Goal: Obtain resource: Obtain resource

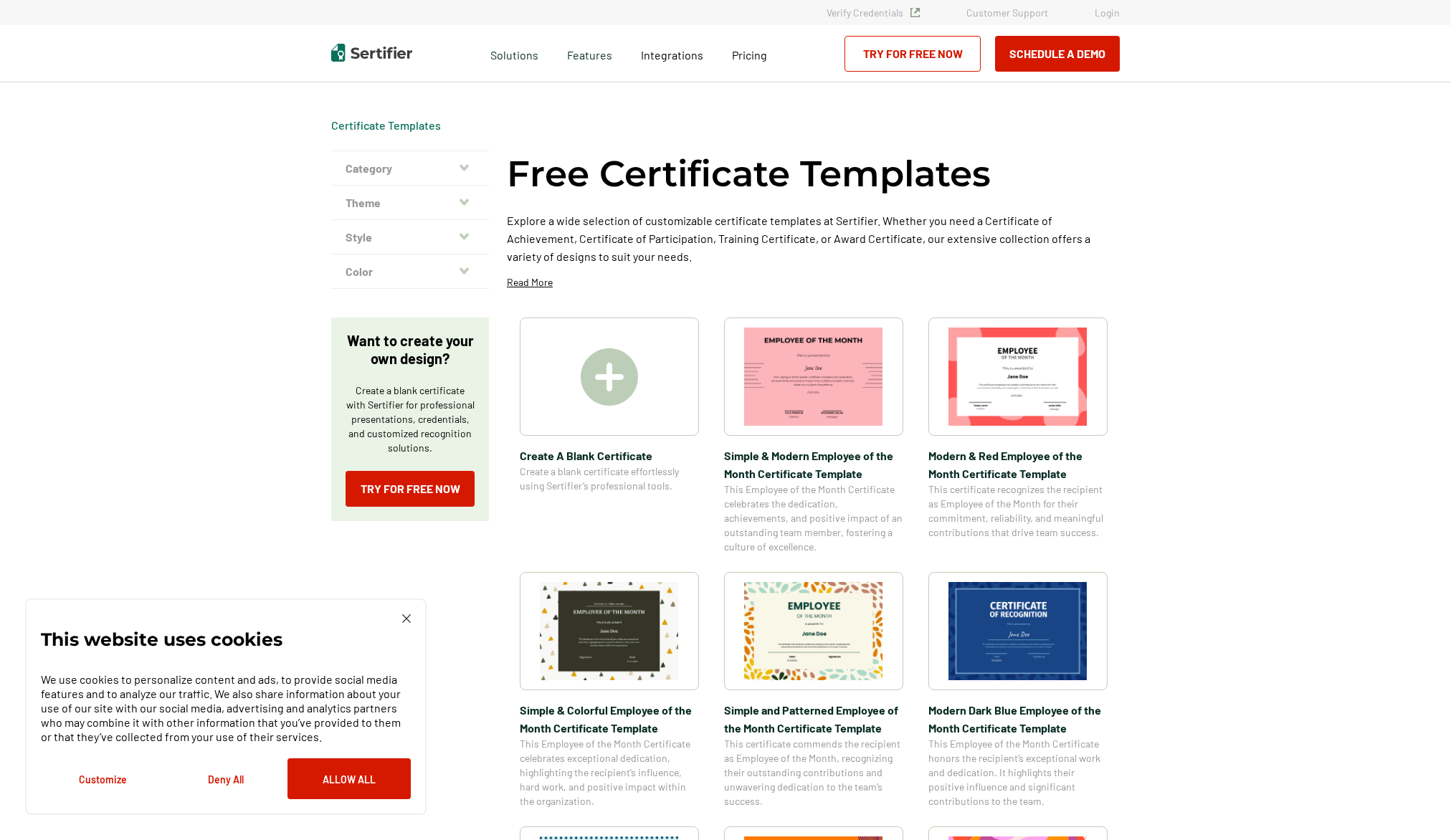
click at [469, 204] on icon "button" at bounding box center [464, 203] width 10 height 12
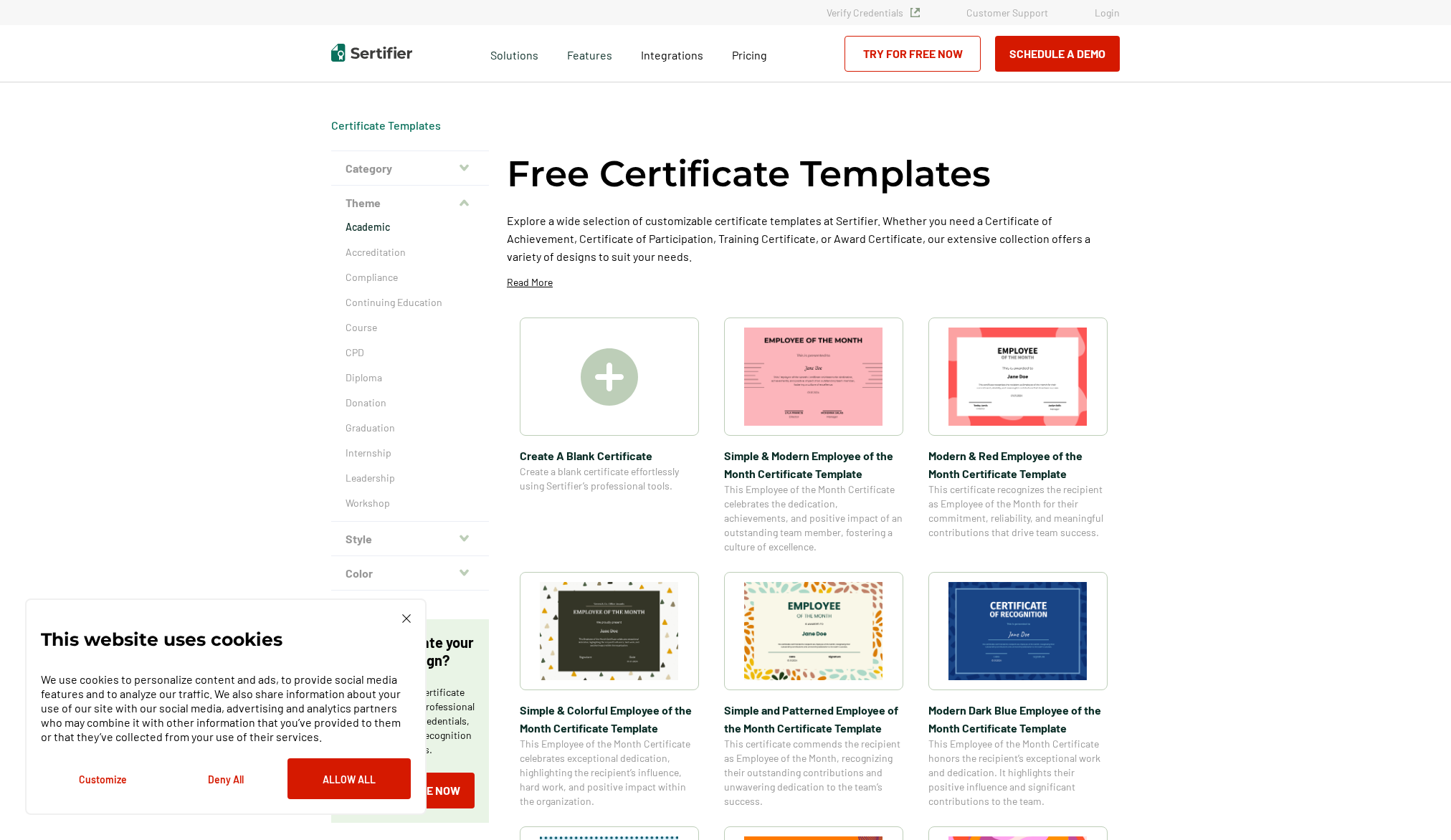
click at [376, 228] on p "Academic" at bounding box center [410, 227] width 129 height 15
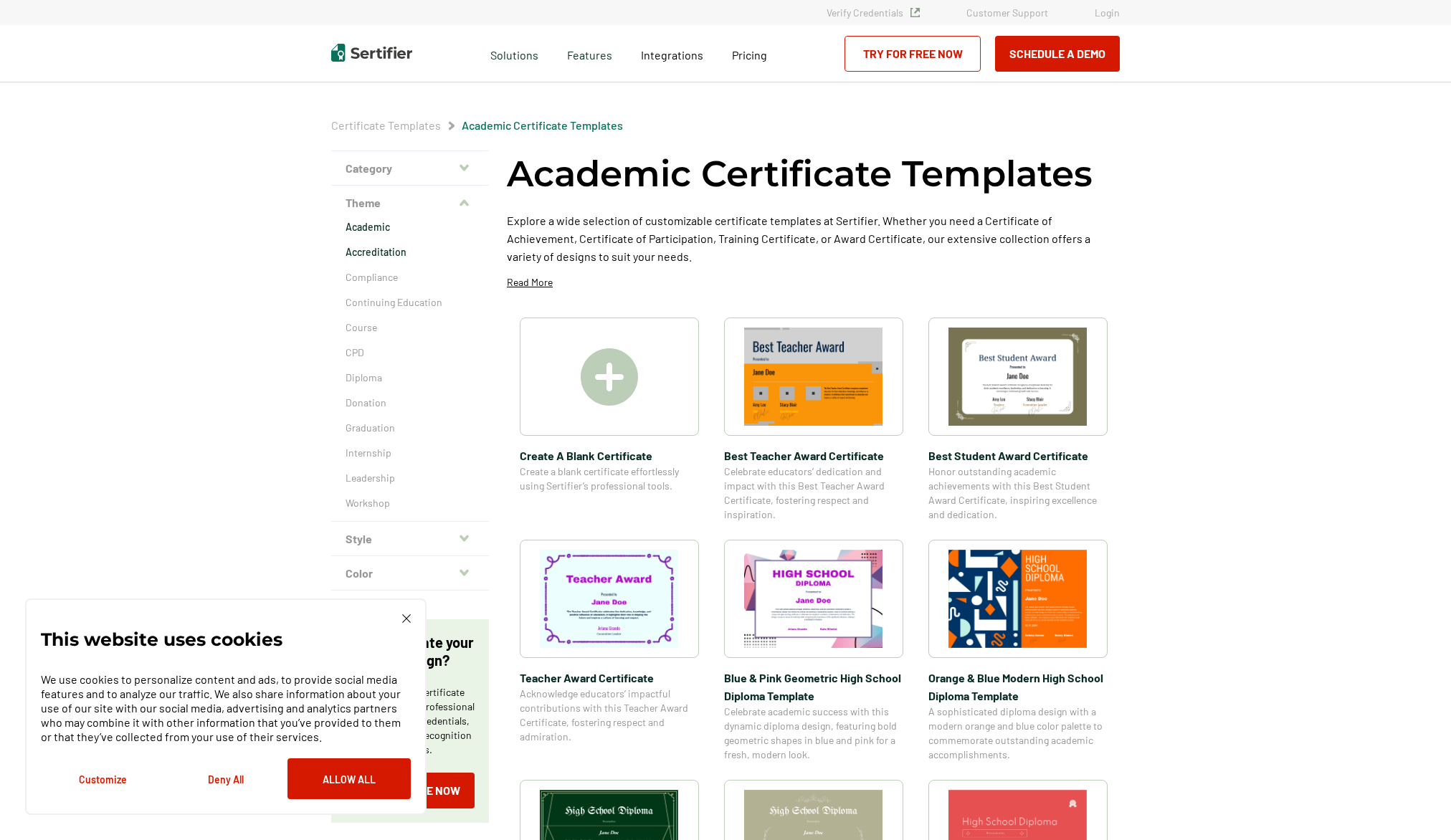
click at [386, 255] on p "Accreditation" at bounding box center [410, 252] width 129 height 15
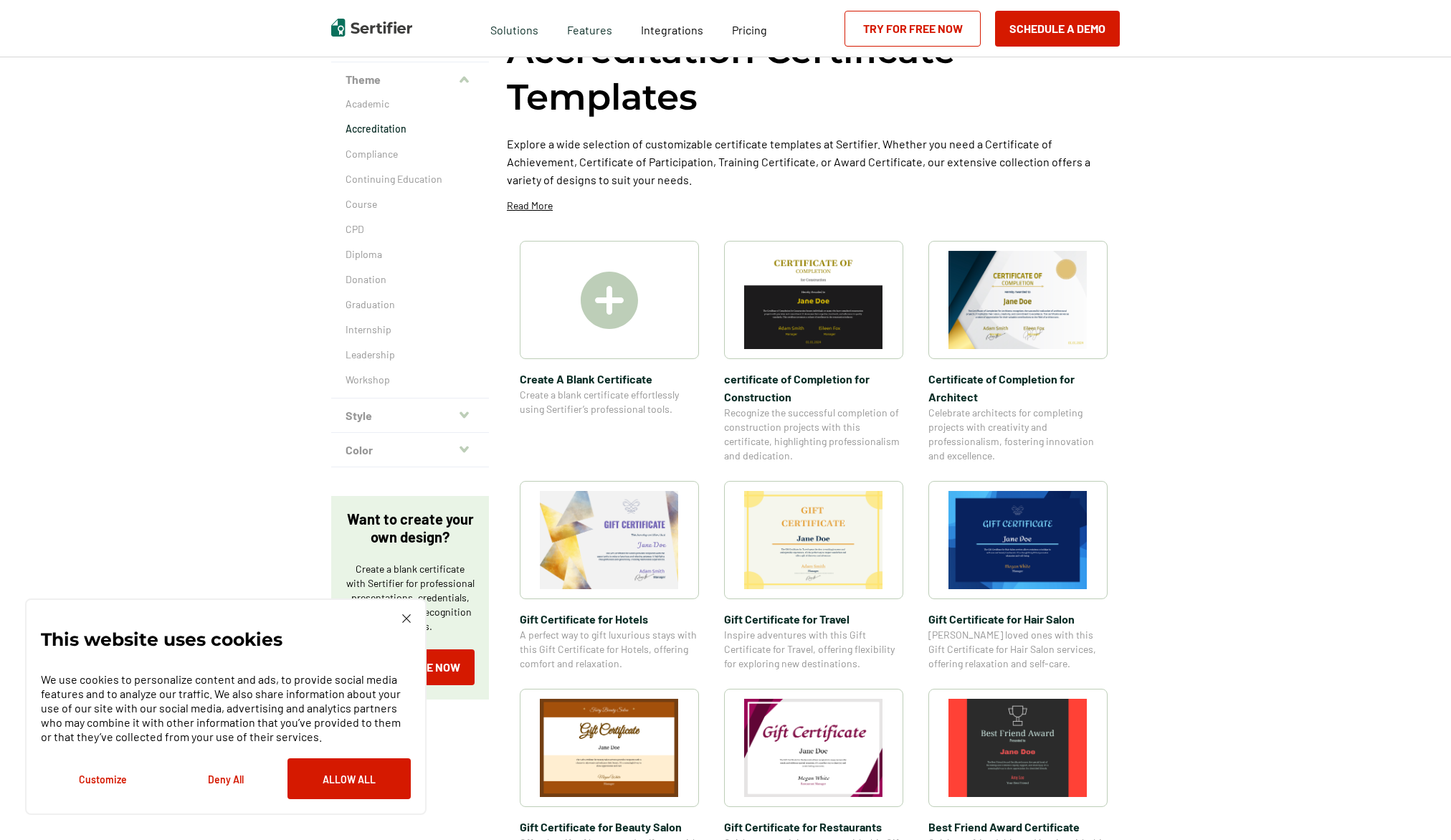
scroll to position [110, 0]
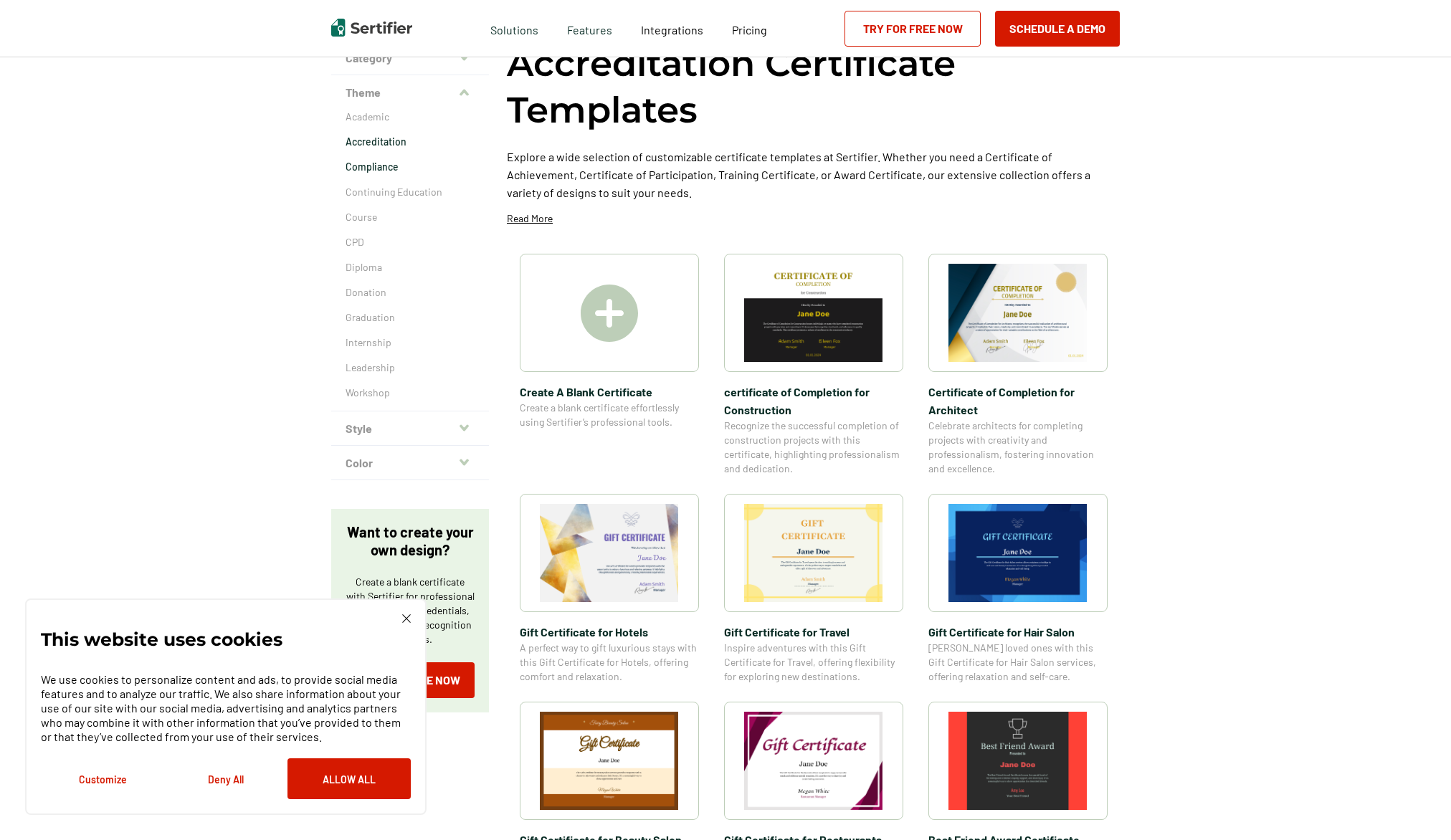
click at [383, 168] on p "Compliance" at bounding box center [410, 167] width 129 height 15
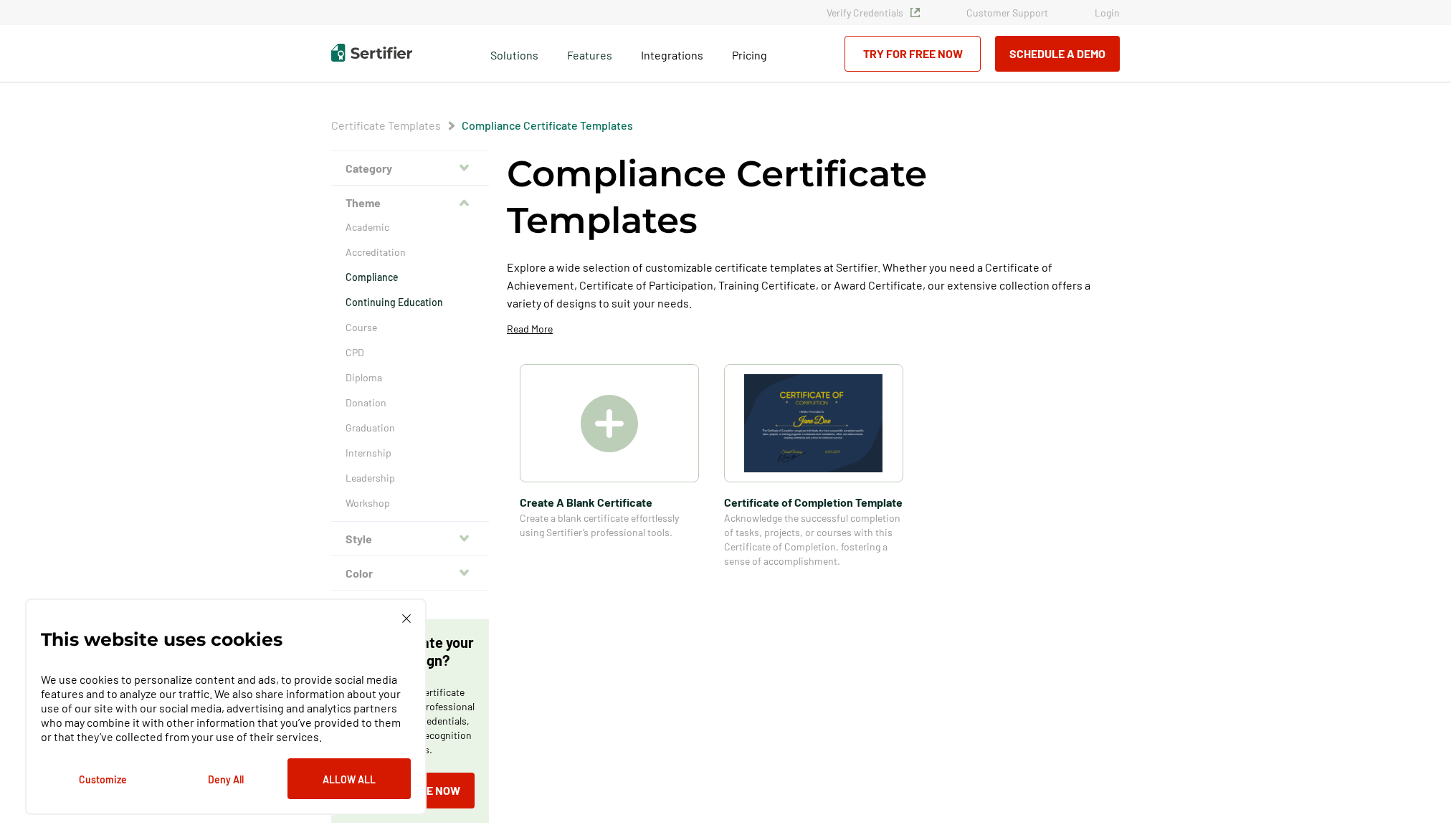
click at [370, 306] on p "Continuing Education" at bounding box center [410, 302] width 129 height 15
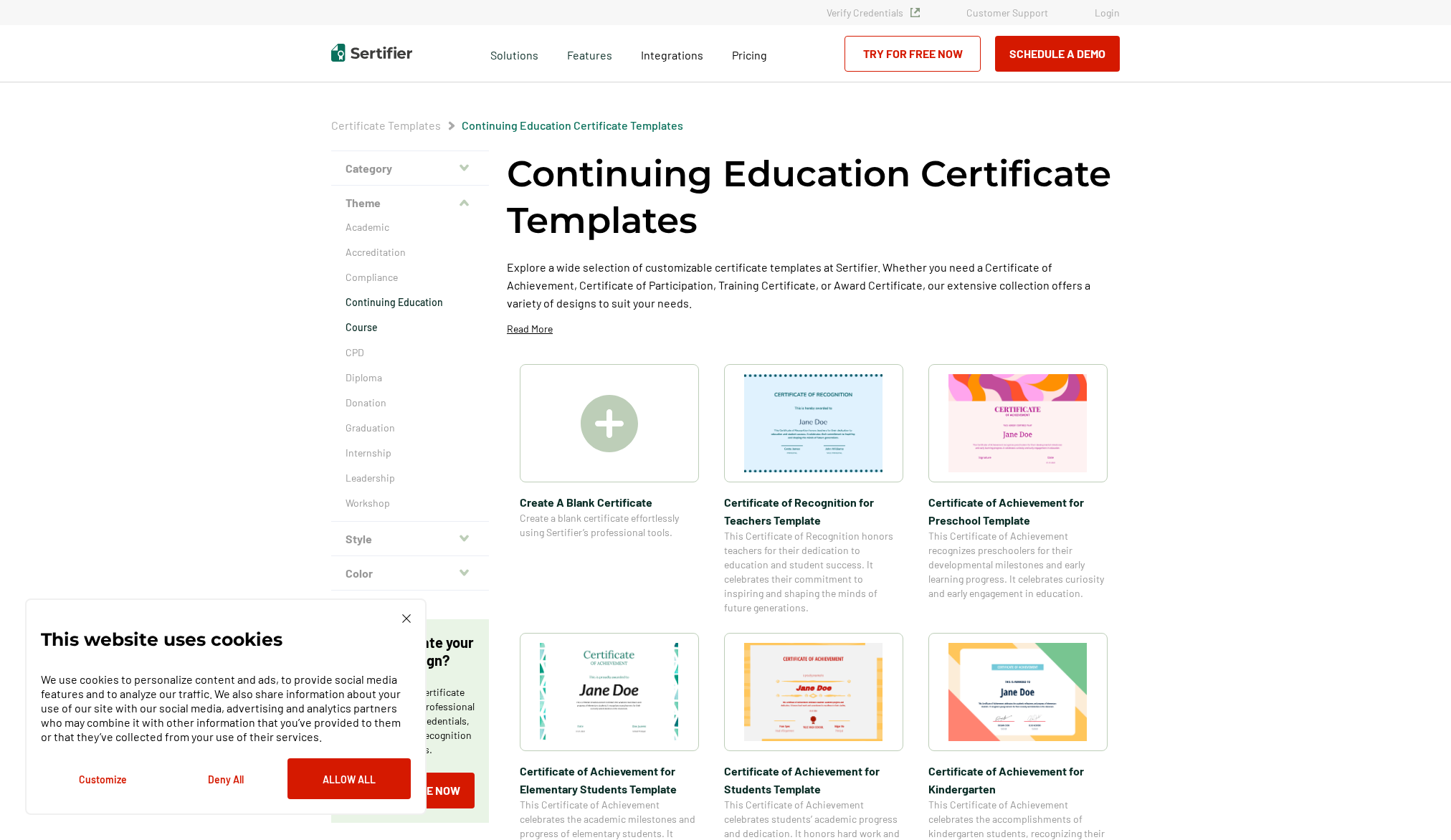
click at [357, 332] on p "Course" at bounding box center [410, 327] width 129 height 15
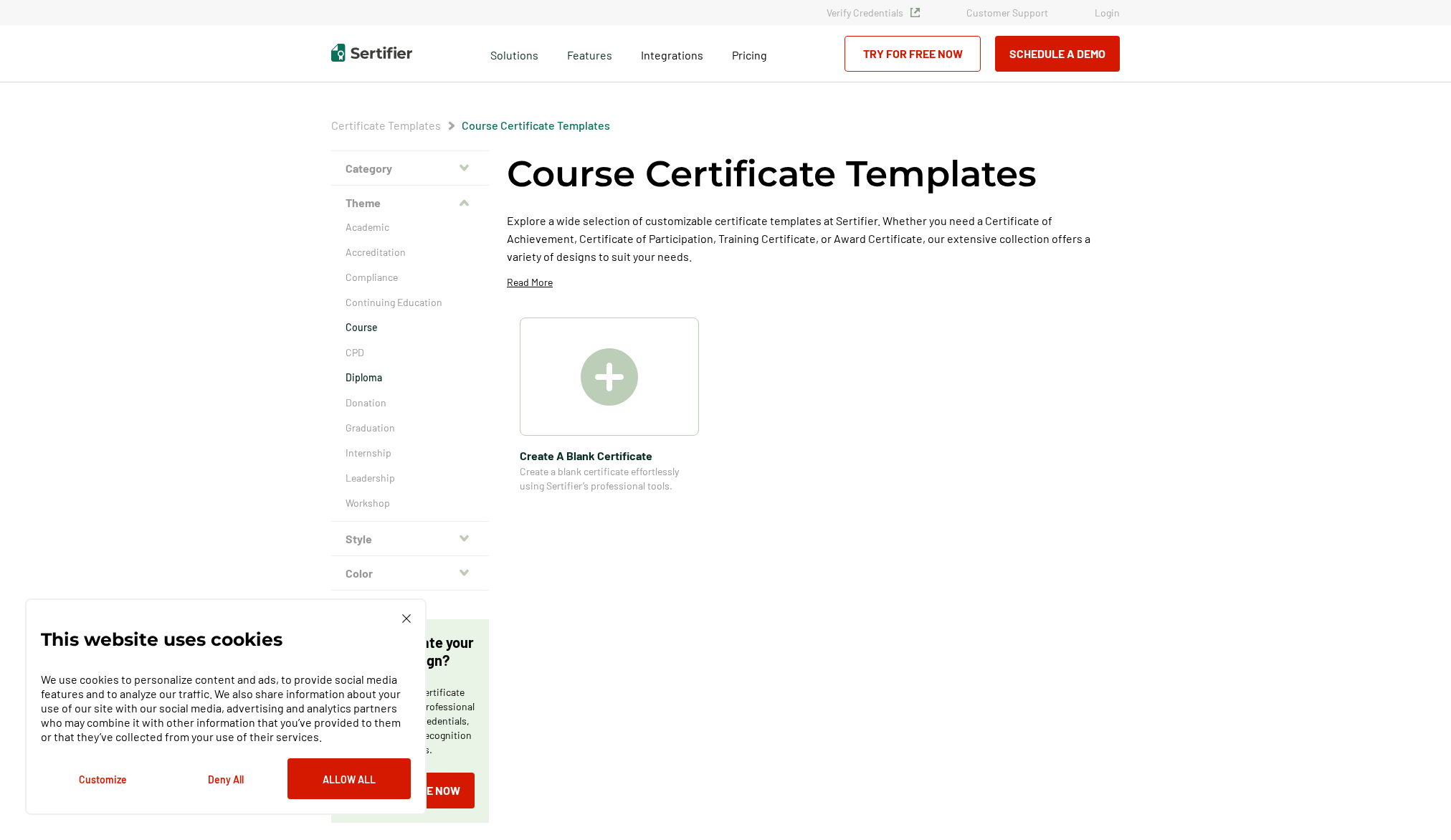
click at [372, 378] on p "Diploma" at bounding box center [410, 377] width 129 height 15
click at [372, 379] on p "Diploma" at bounding box center [410, 377] width 129 height 15
click at [361, 401] on p "Donation" at bounding box center [410, 402] width 129 height 15
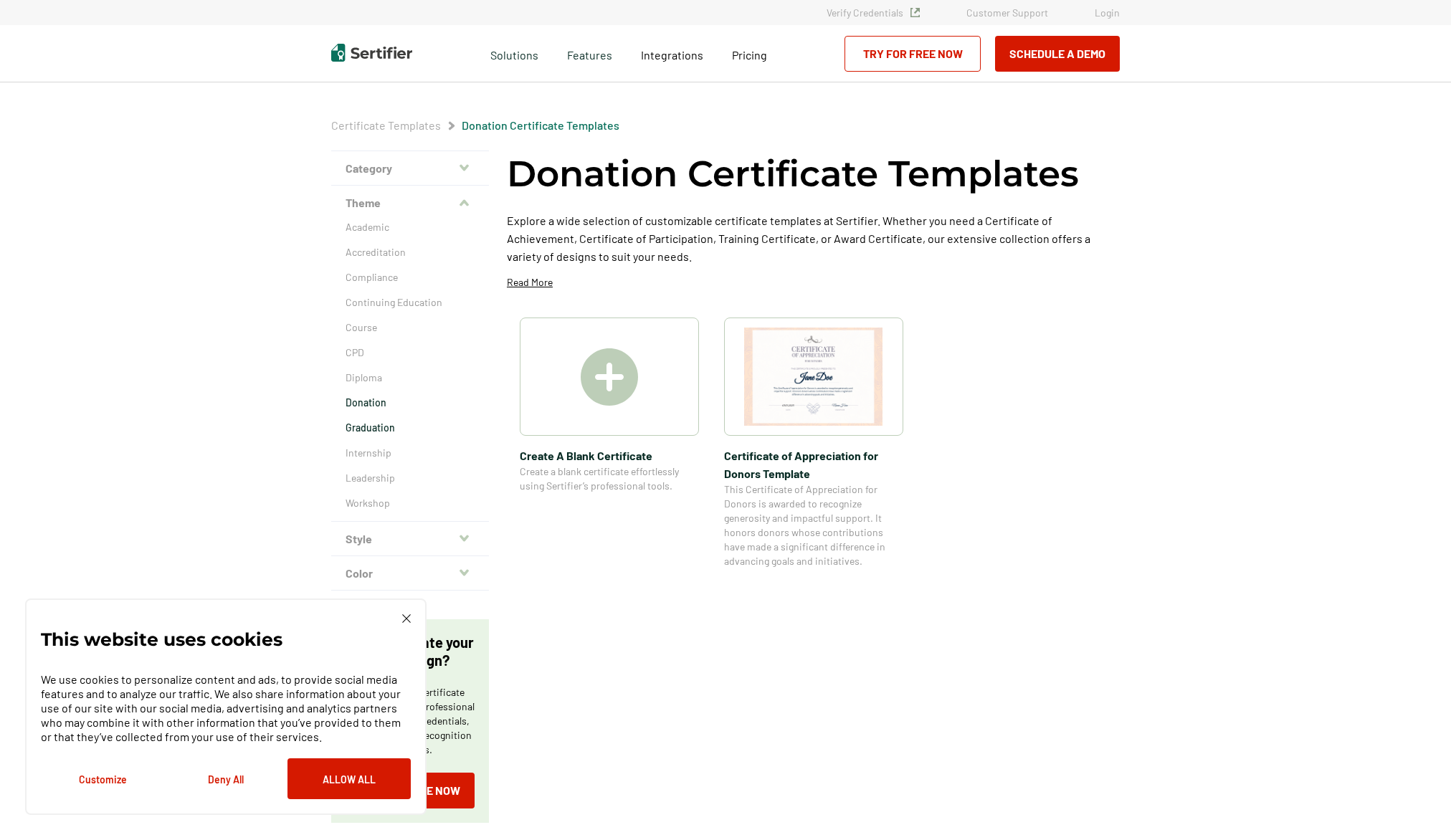
click at [374, 425] on p "Graduation" at bounding box center [410, 428] width 129 height 15
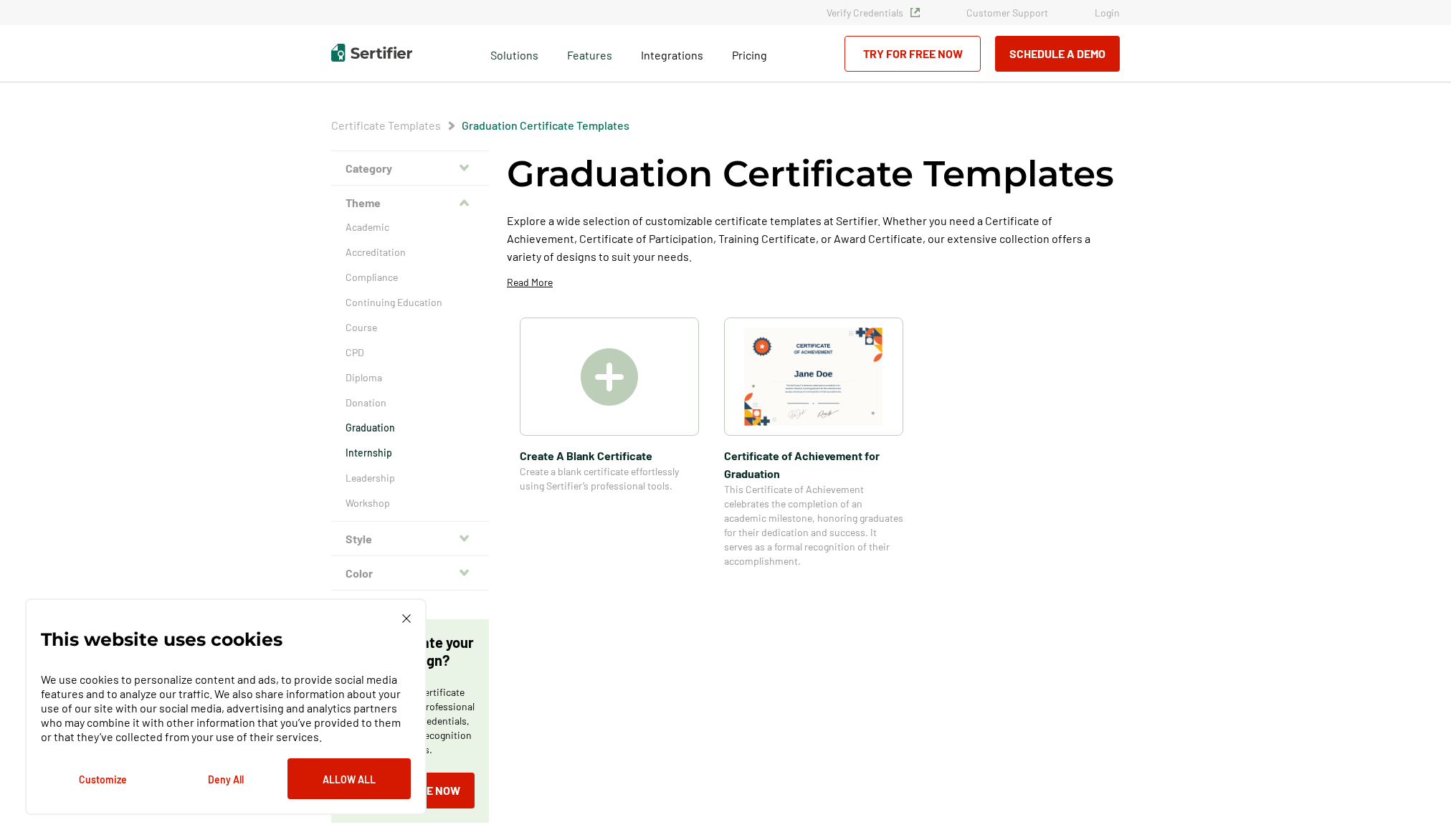
click at [361, 454] on p "Internship" at bounding box center [410, 452] width 129 height 15
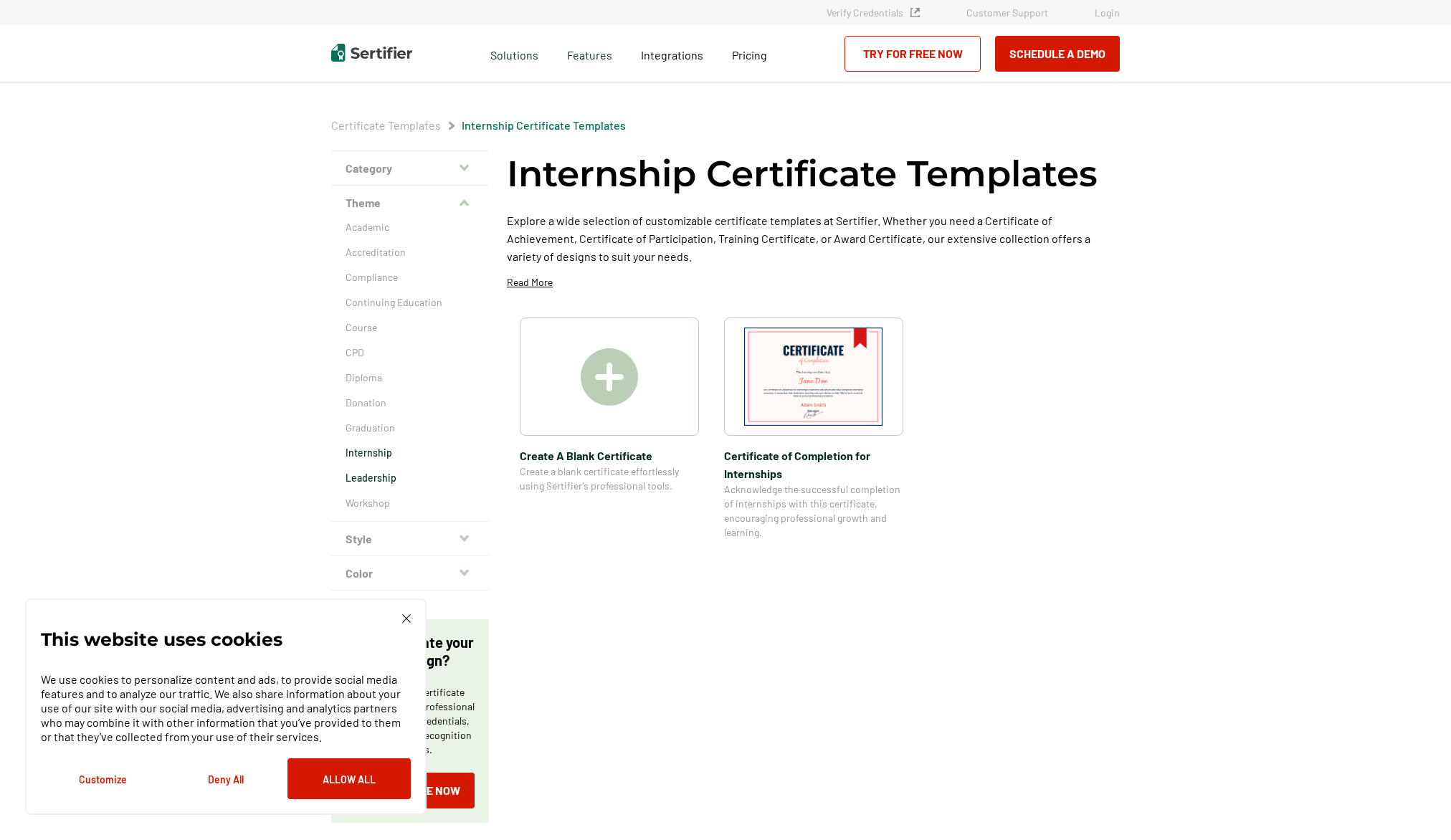
click at [371, 480] on p "Leadership" at bounding box center [410, 477] width 129 height 15
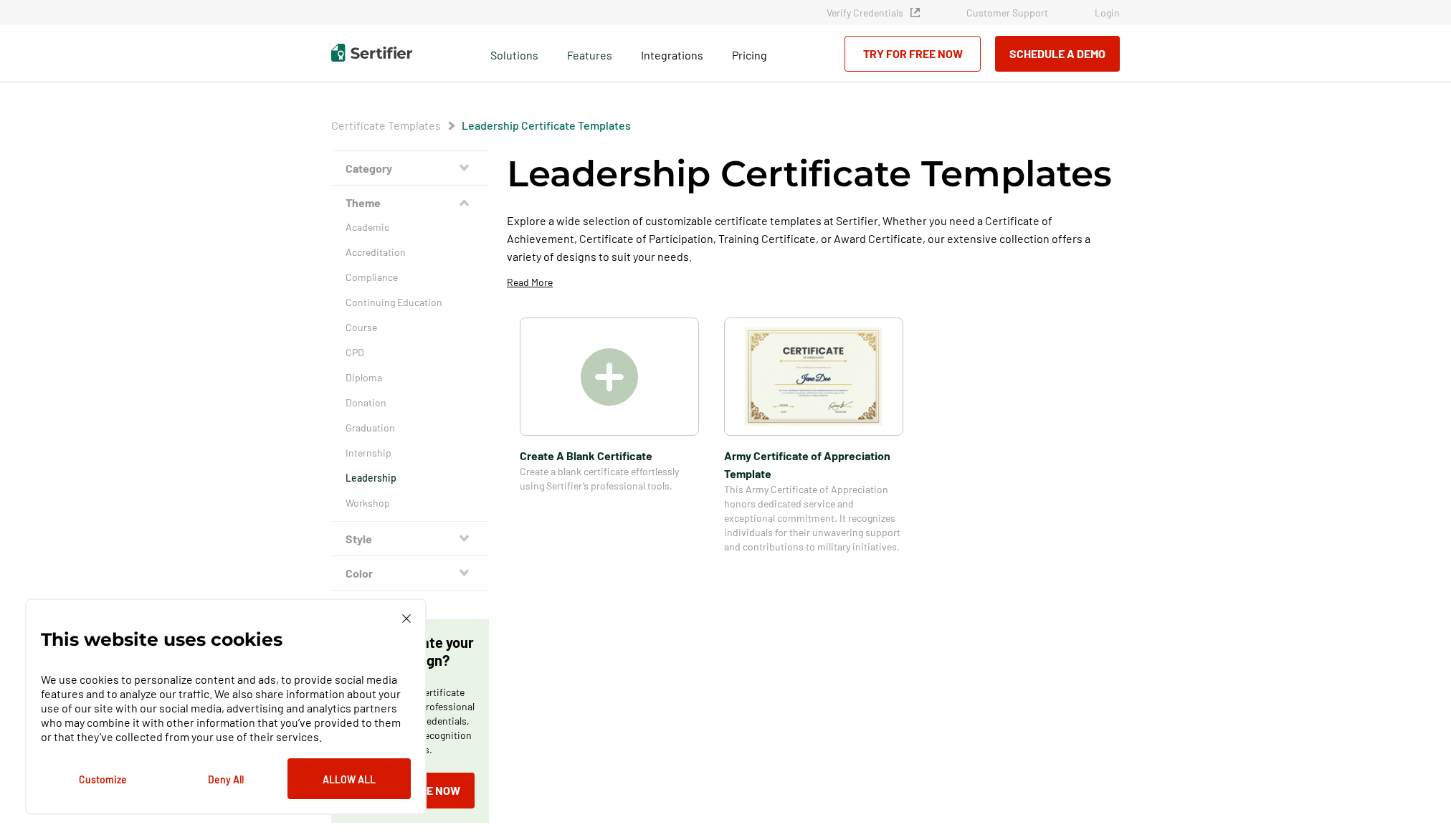
click at [644, 399] on div at bounding box center [609, 376] width 179 height 118
click at [402, 622] on img at bounding box center [406, 618] width 9 height 9
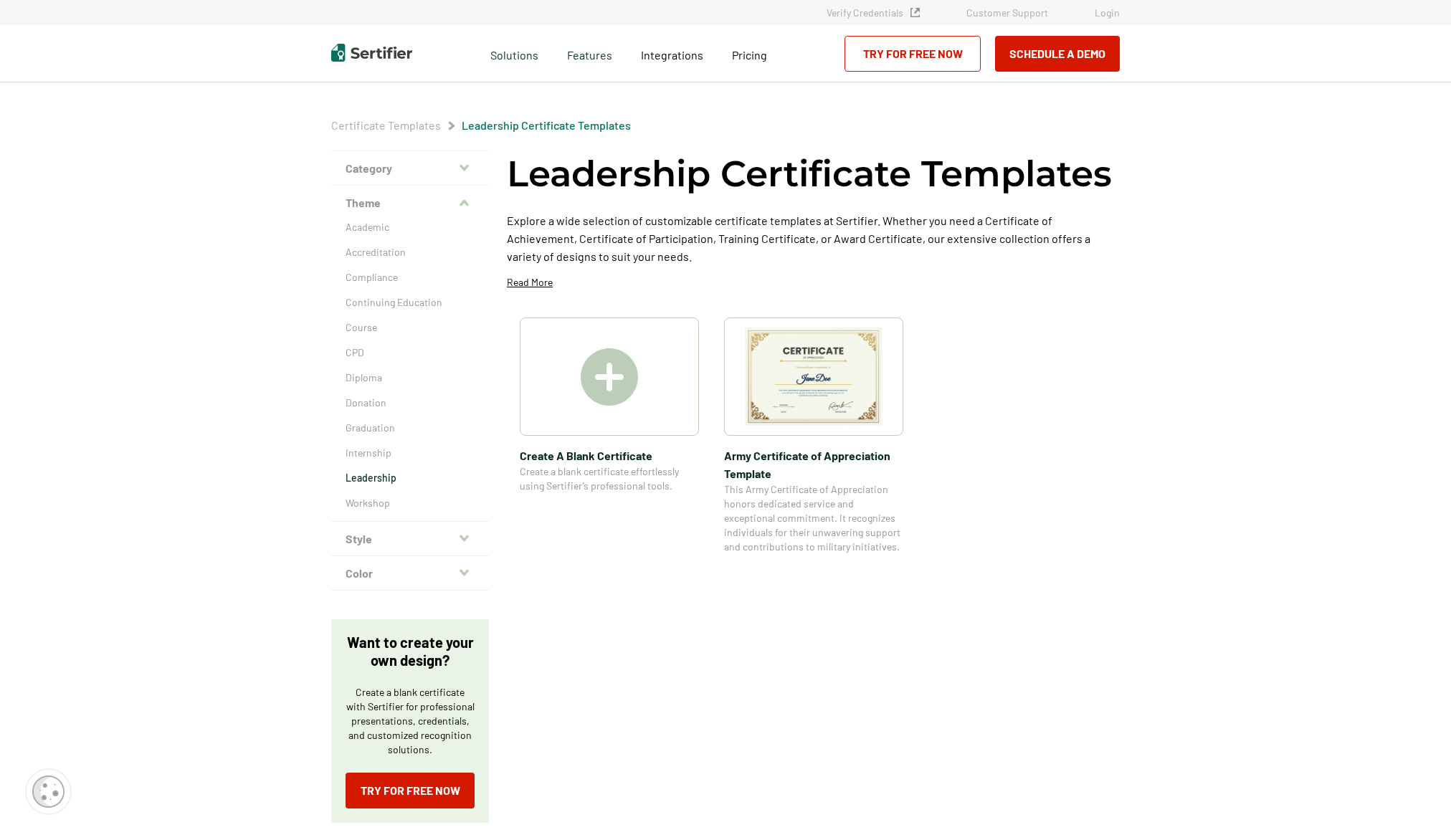
click at [414, 529] on button "Style" at bounding box center [410, 538] width 158 height 34
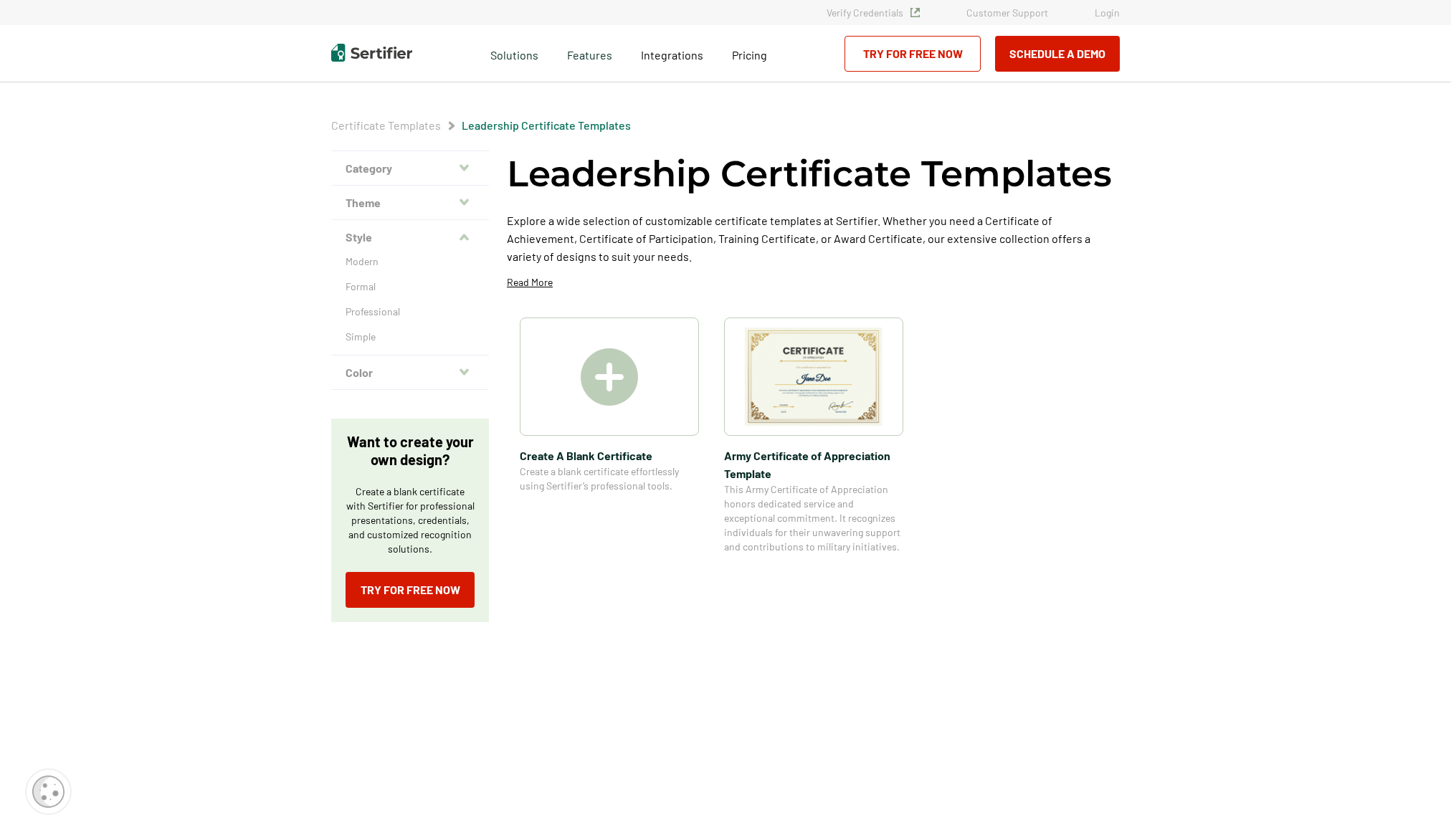
click at [224, 451] on div "Certificate Templates Leadership Certificate Templates Category Achievement Rec…" at bounding box center [725, 574] width 1451 height 1097
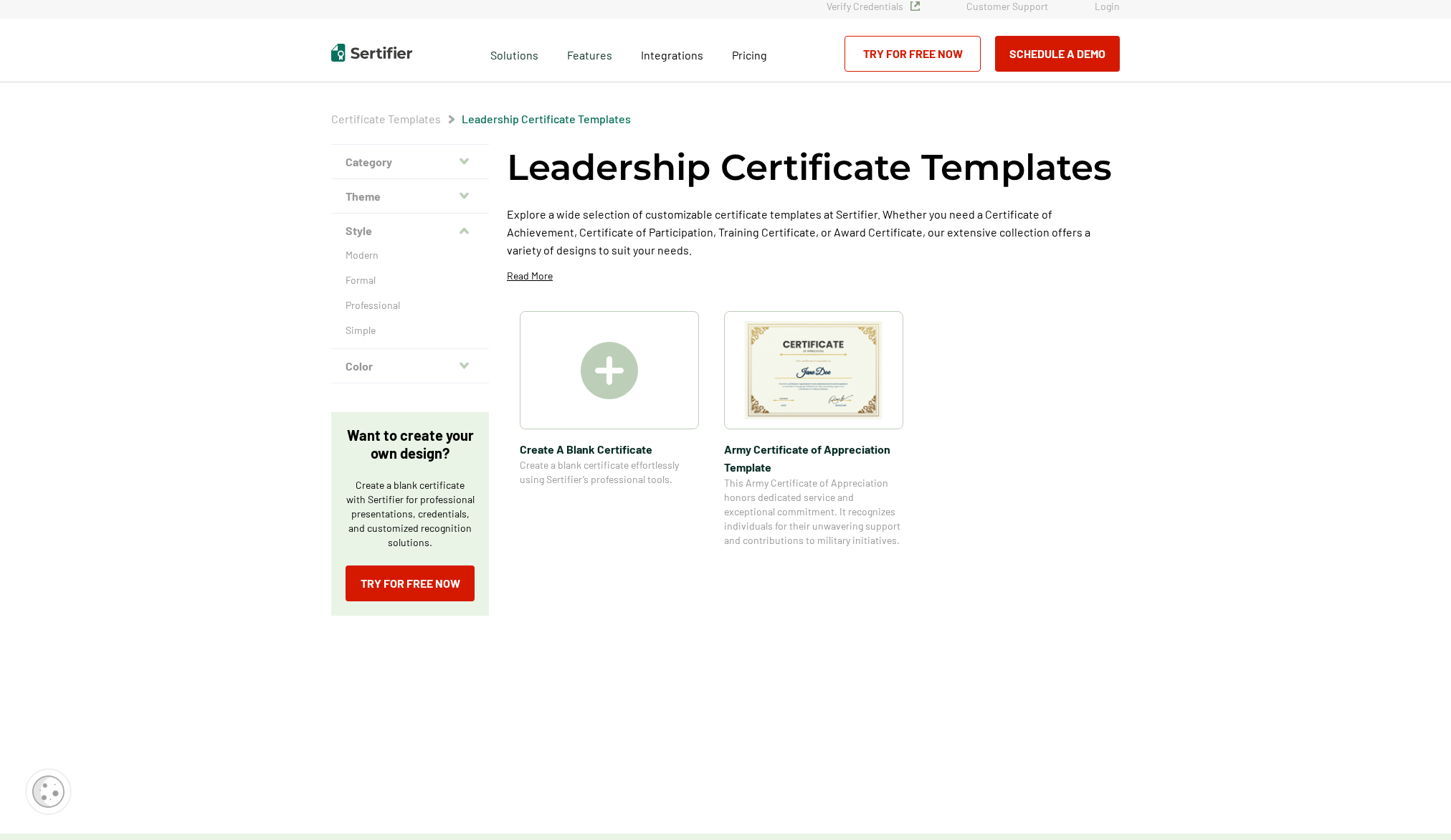
scroll to position [13, 0]
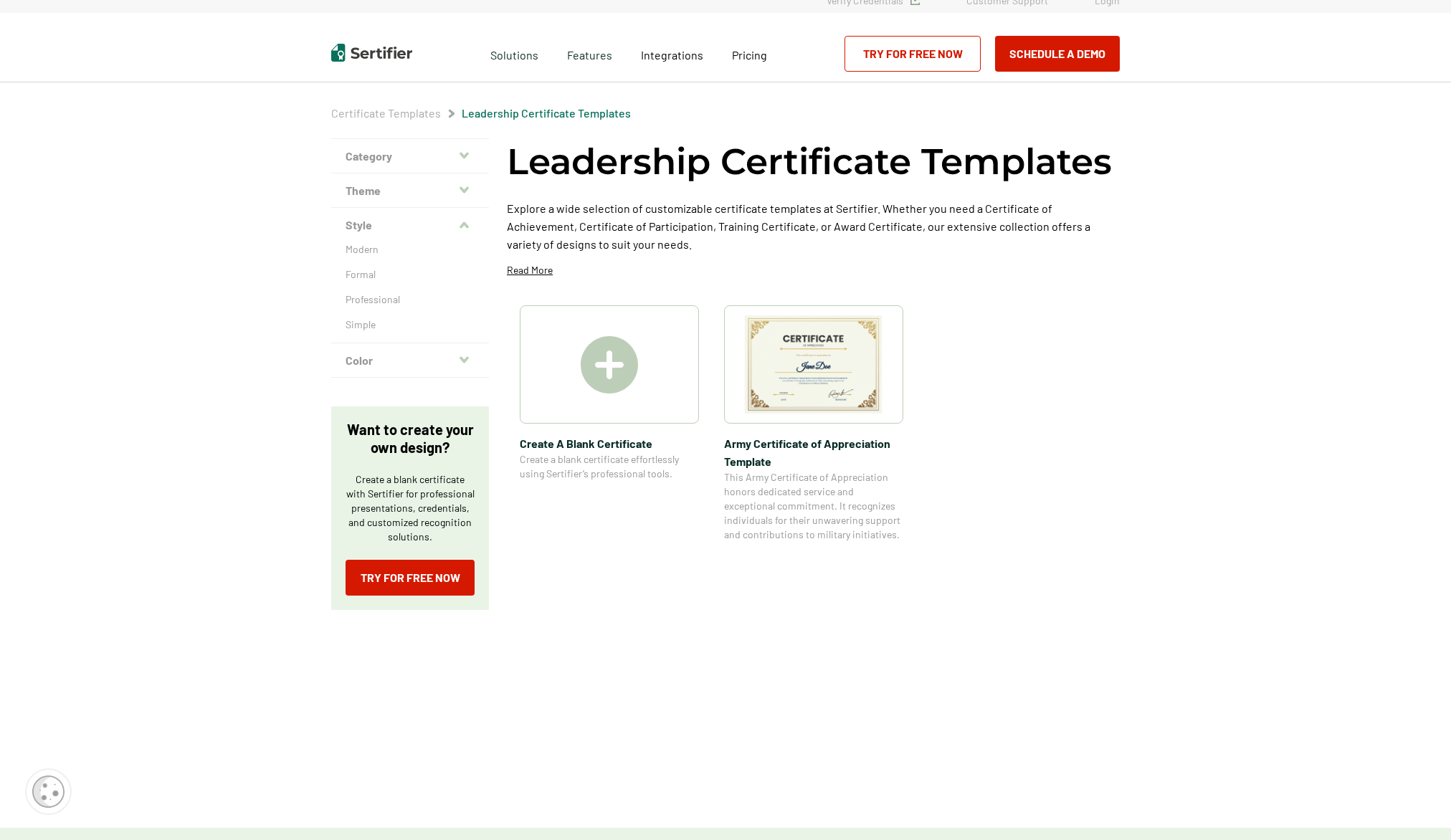
click at [428, 115] on link "Certificate Templates" at bounding box center [386, 113] width 110 height 14
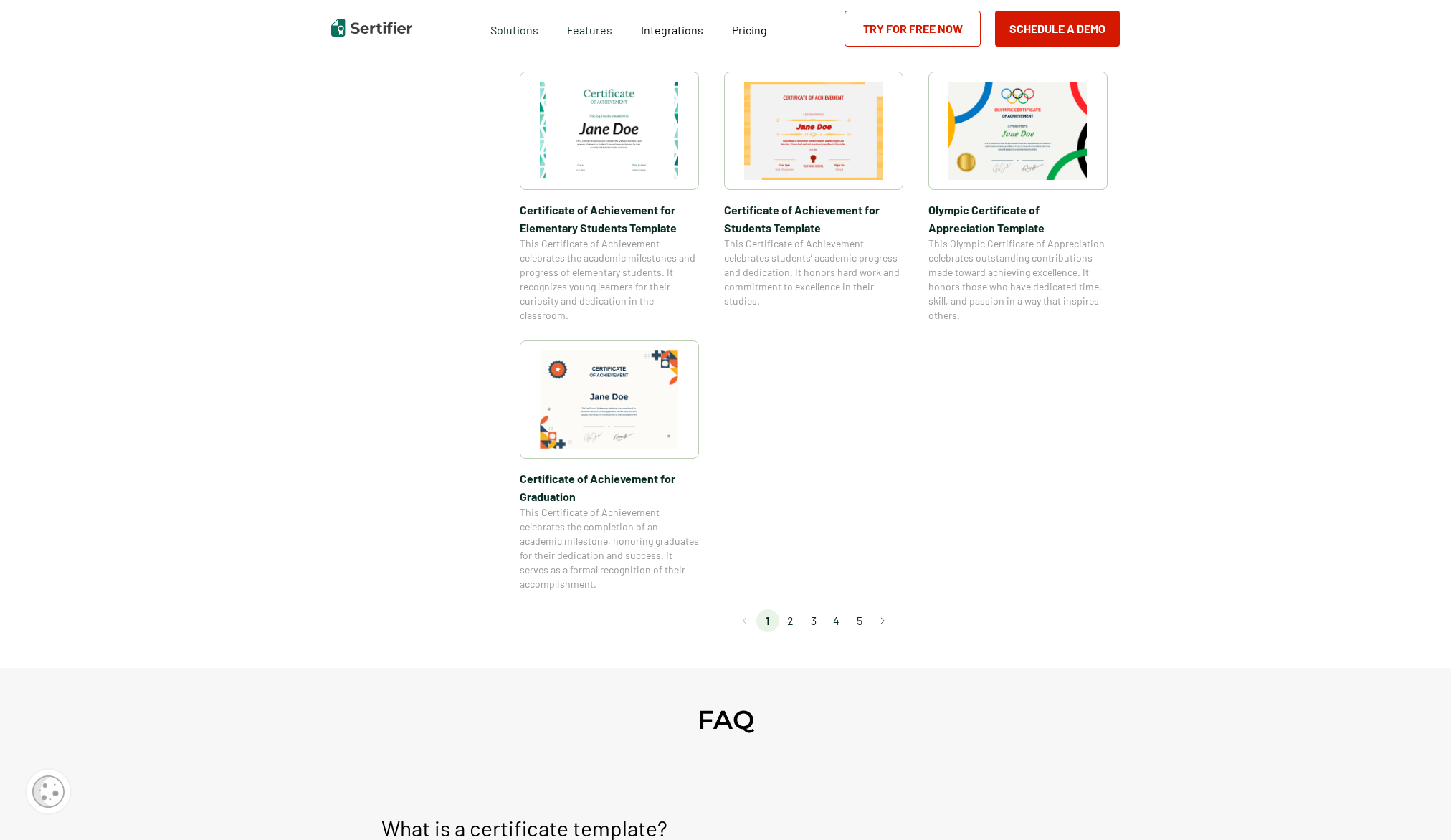
scroll to position [1040, 0]
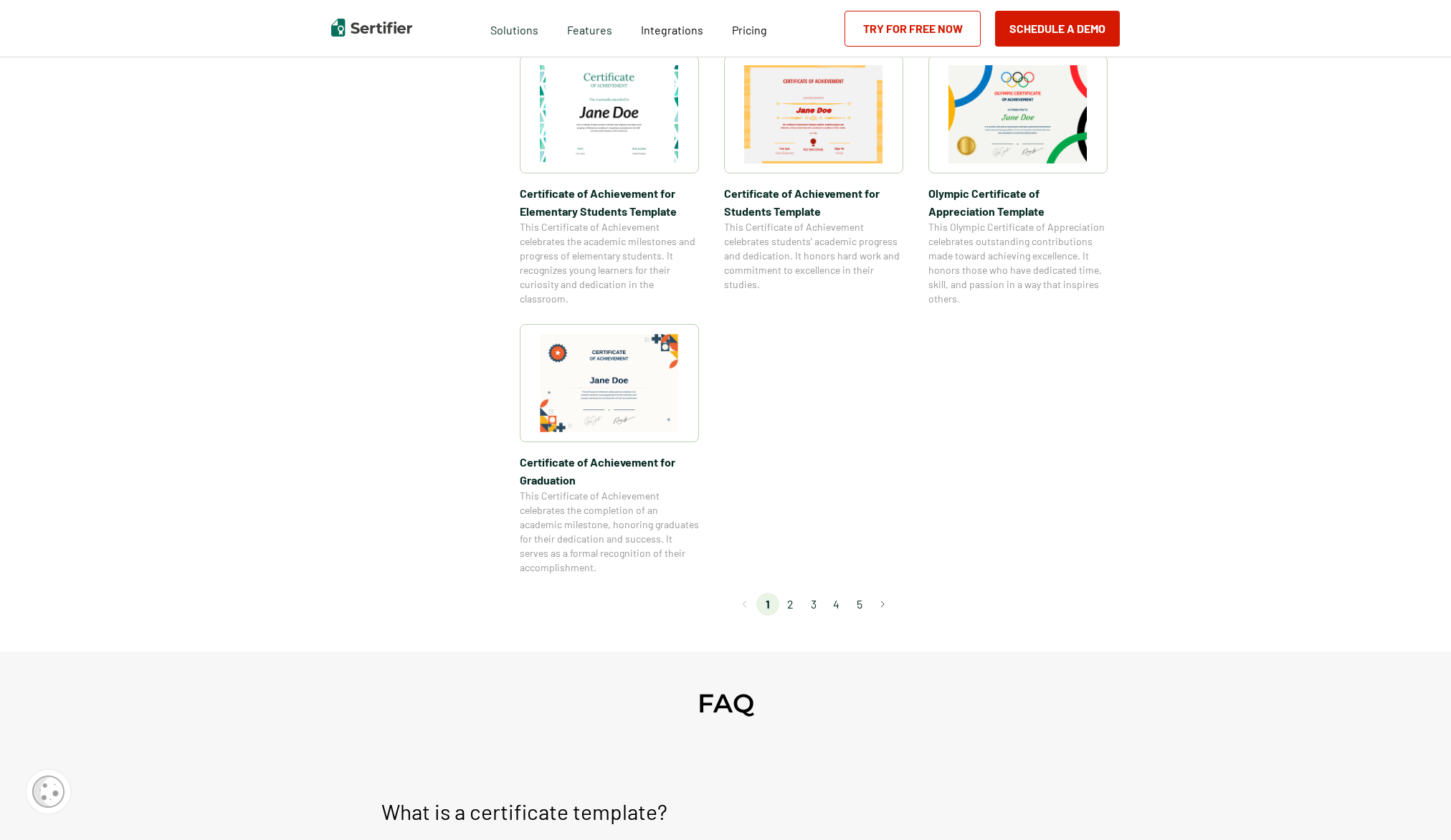
click at [795, 606] on li "2" at bounding box center [790, 604] width 23 height 23
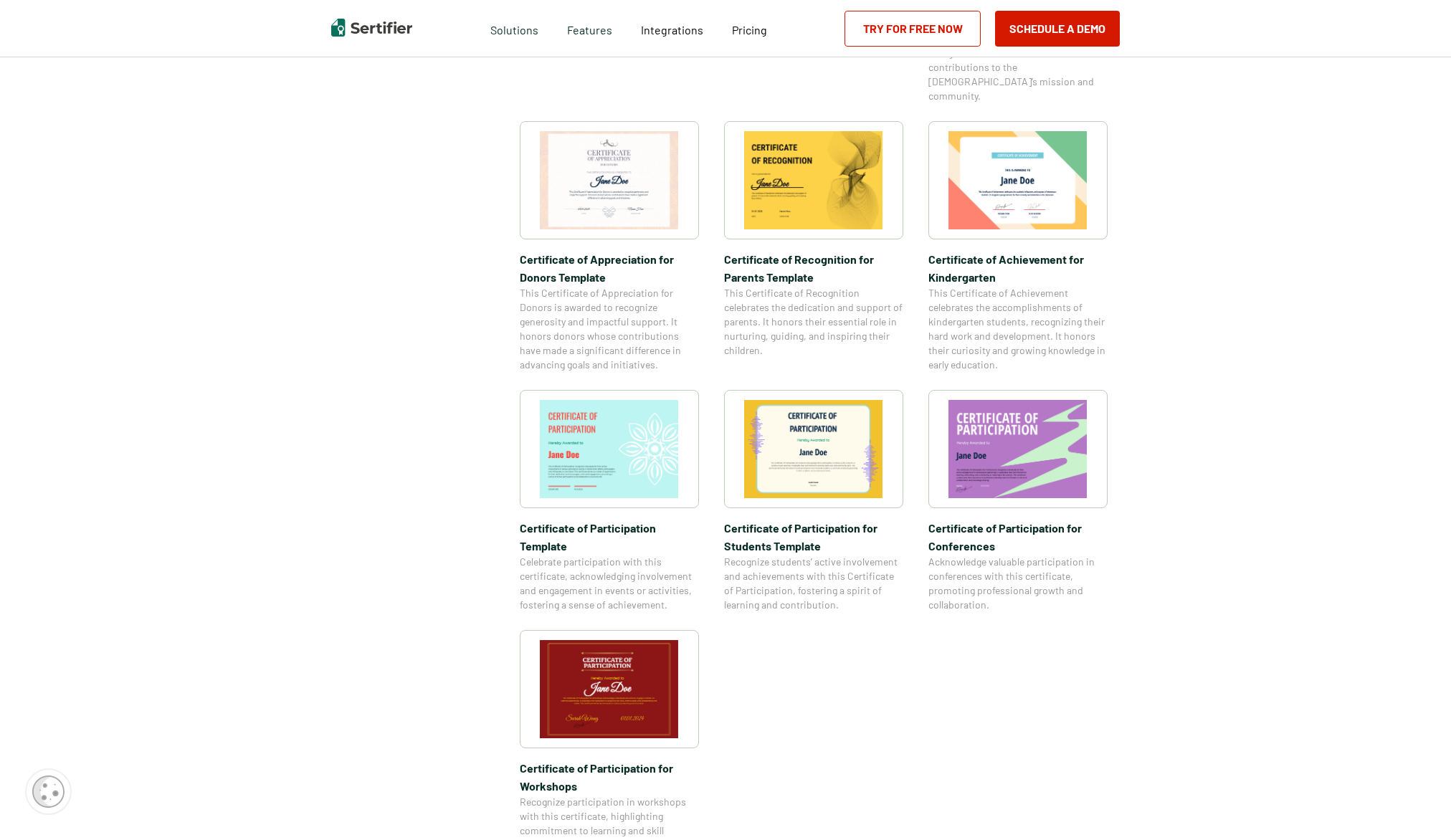
scroll to position [881, 0]
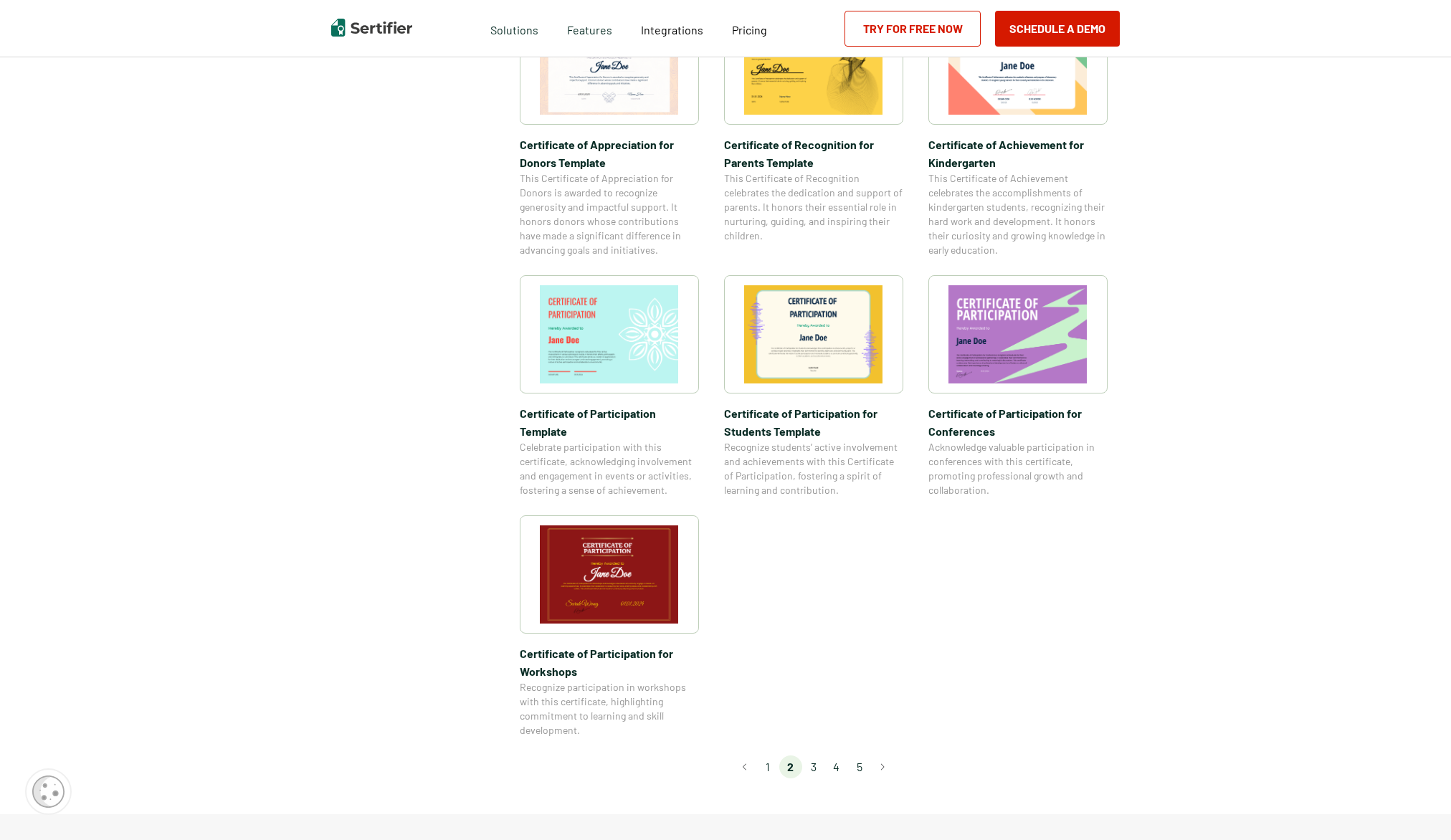
click at [815, 755] on li "3" at bounding box center [814, 767] width 23 height 23
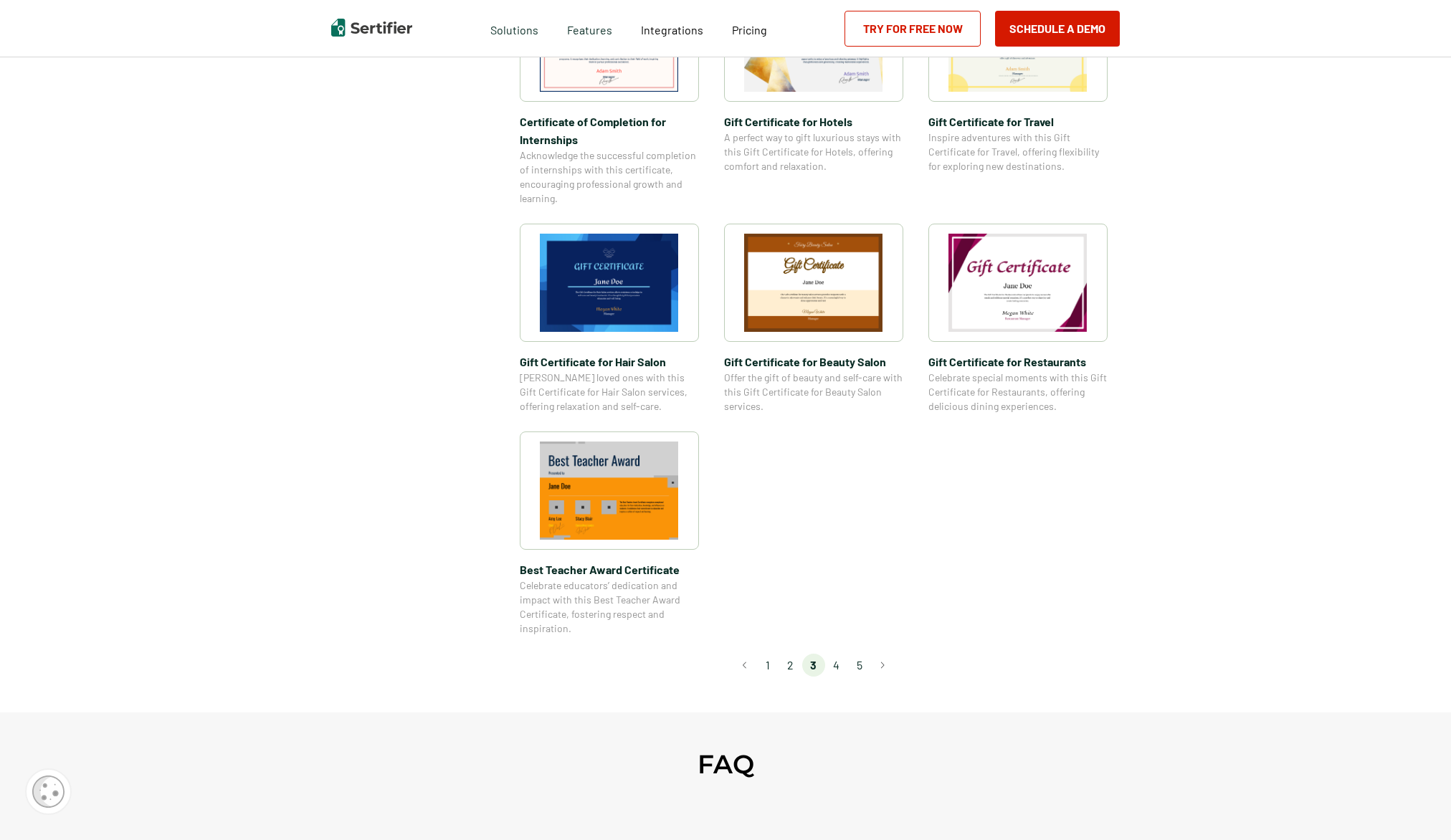
scroll to position [847, 0]
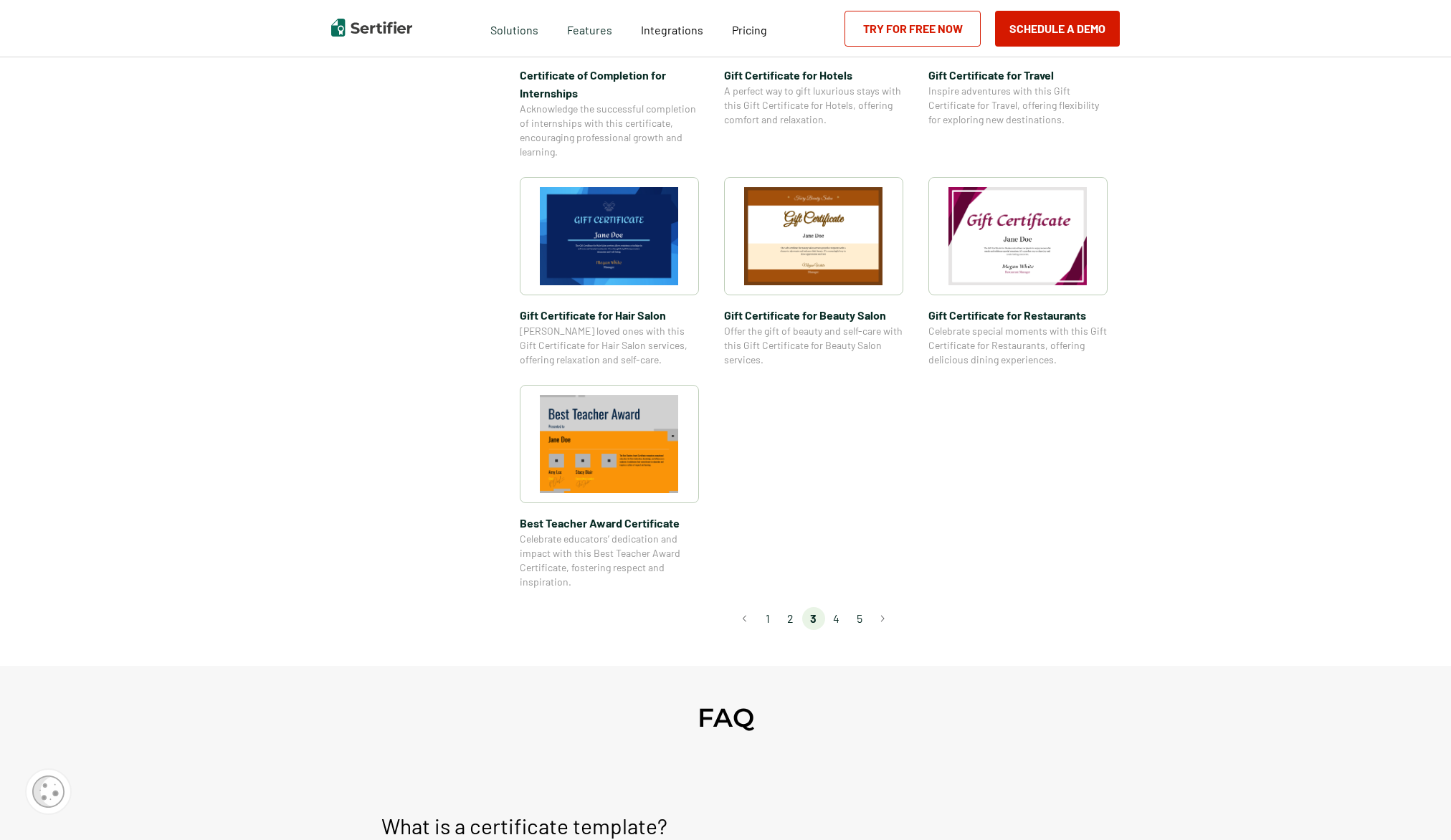
click at [839, 620] on li "4" at bounding box center [837, 619] width 23 height 23
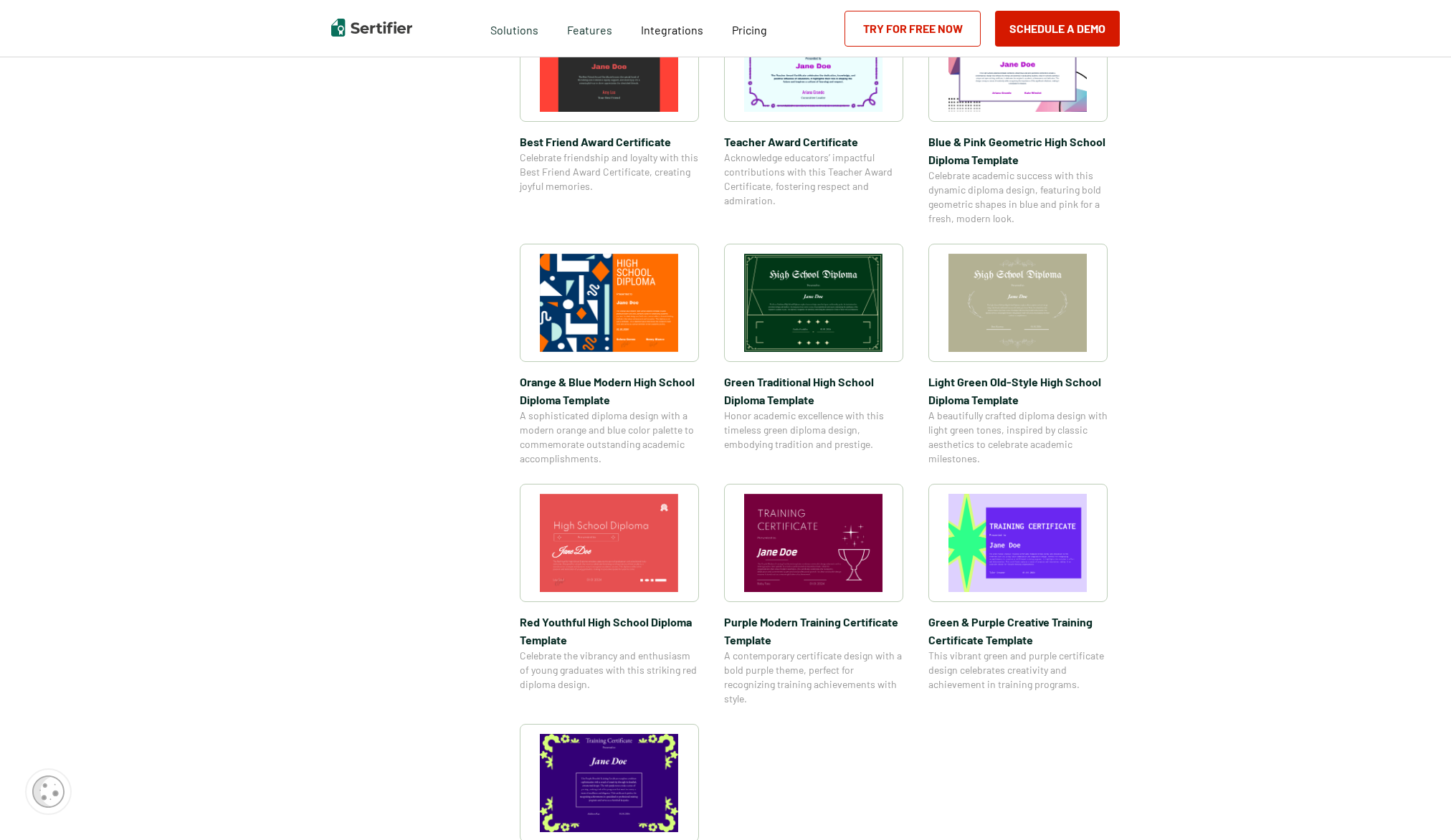
scroll to position [717, 0]
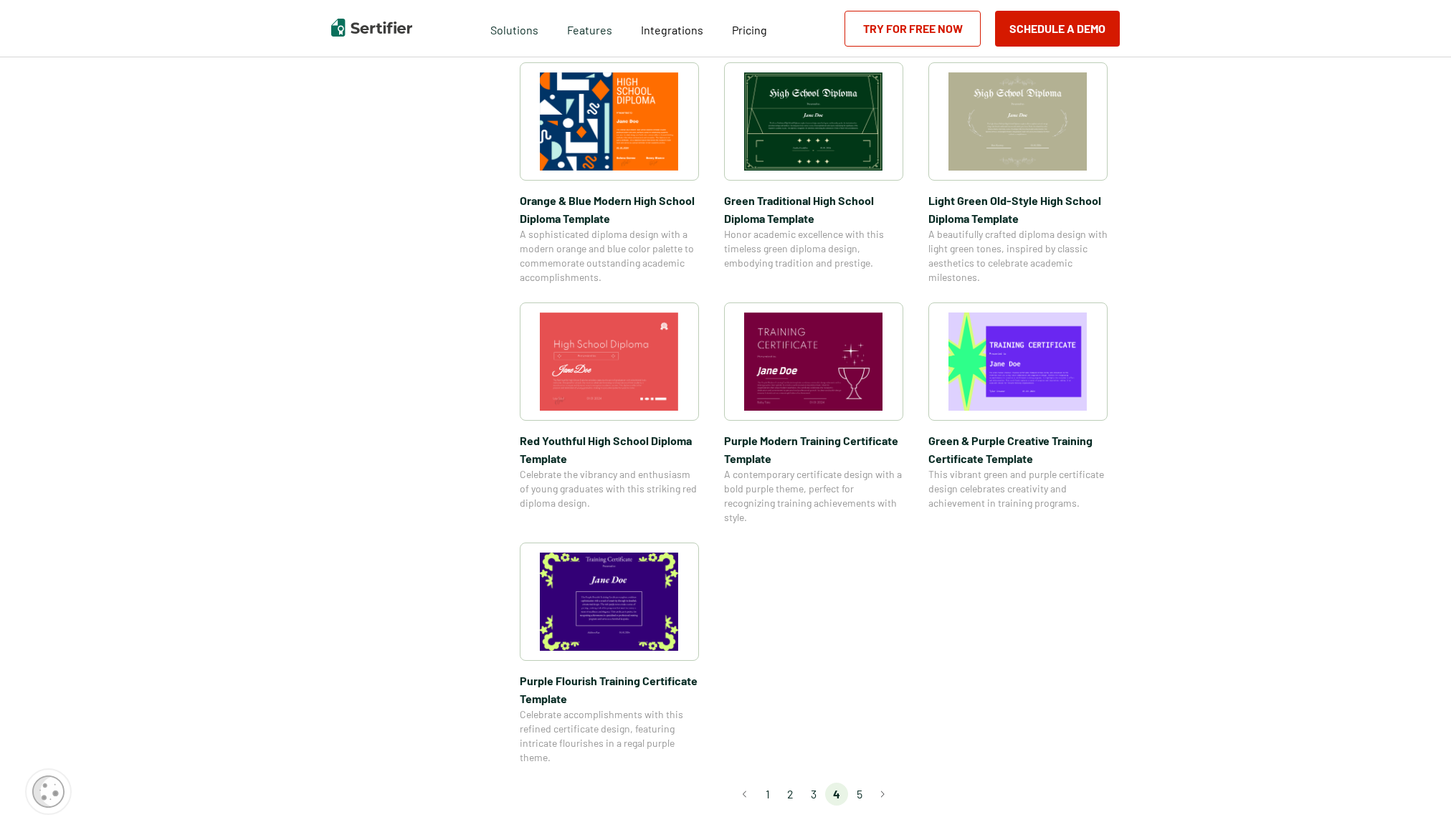
drag, startPoint x: 859, startPoint y: 797, endPoint x: 804, endPoint y: 745, distance: 75.7
click at [858, 797] on li "5" at bounding box center [859, 794] width 23 height 23
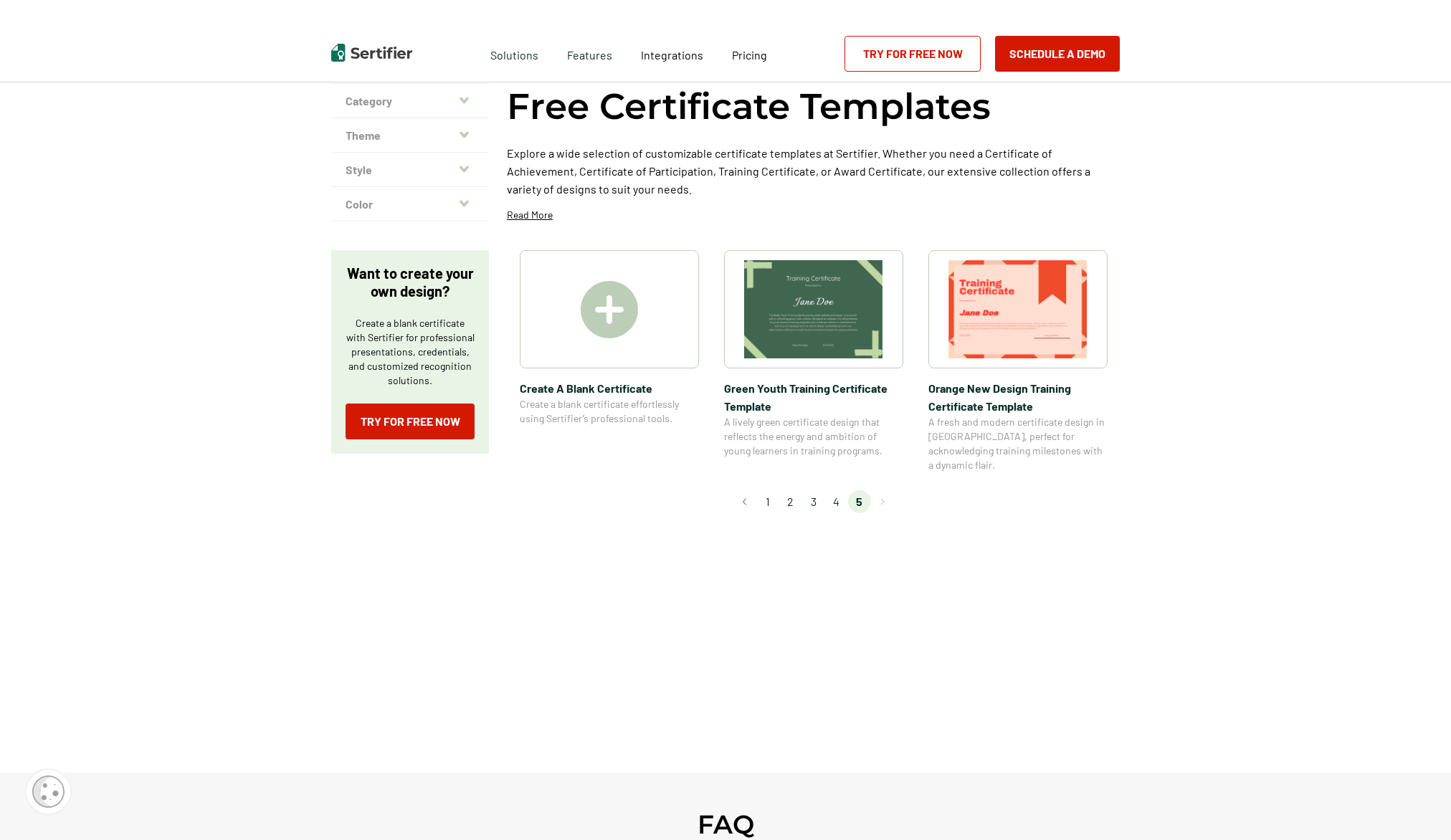
scroll to position [0, 0]
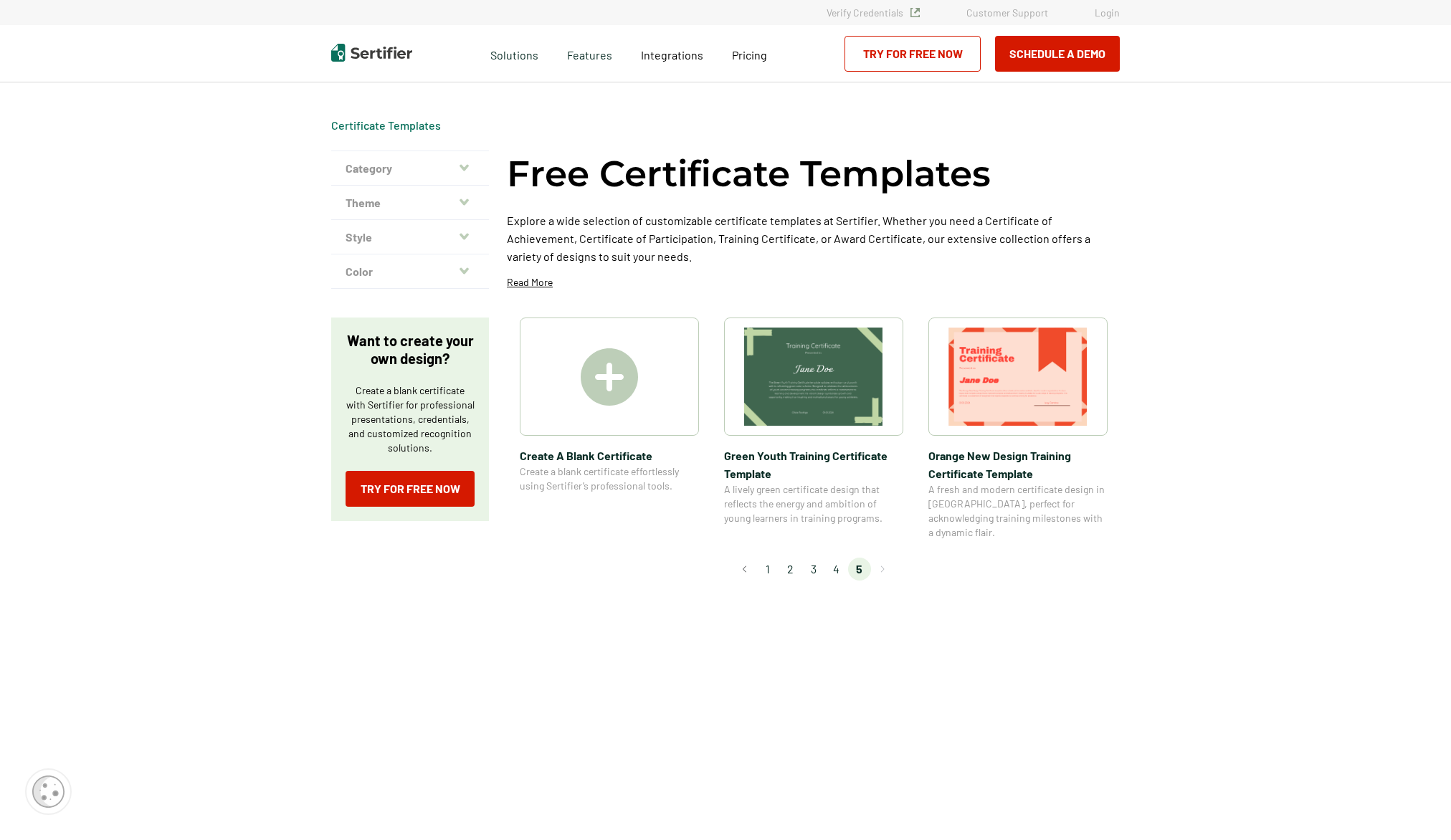
click at [812, 557] on li "3" at bounding box center [814, 569] width 23 height 23
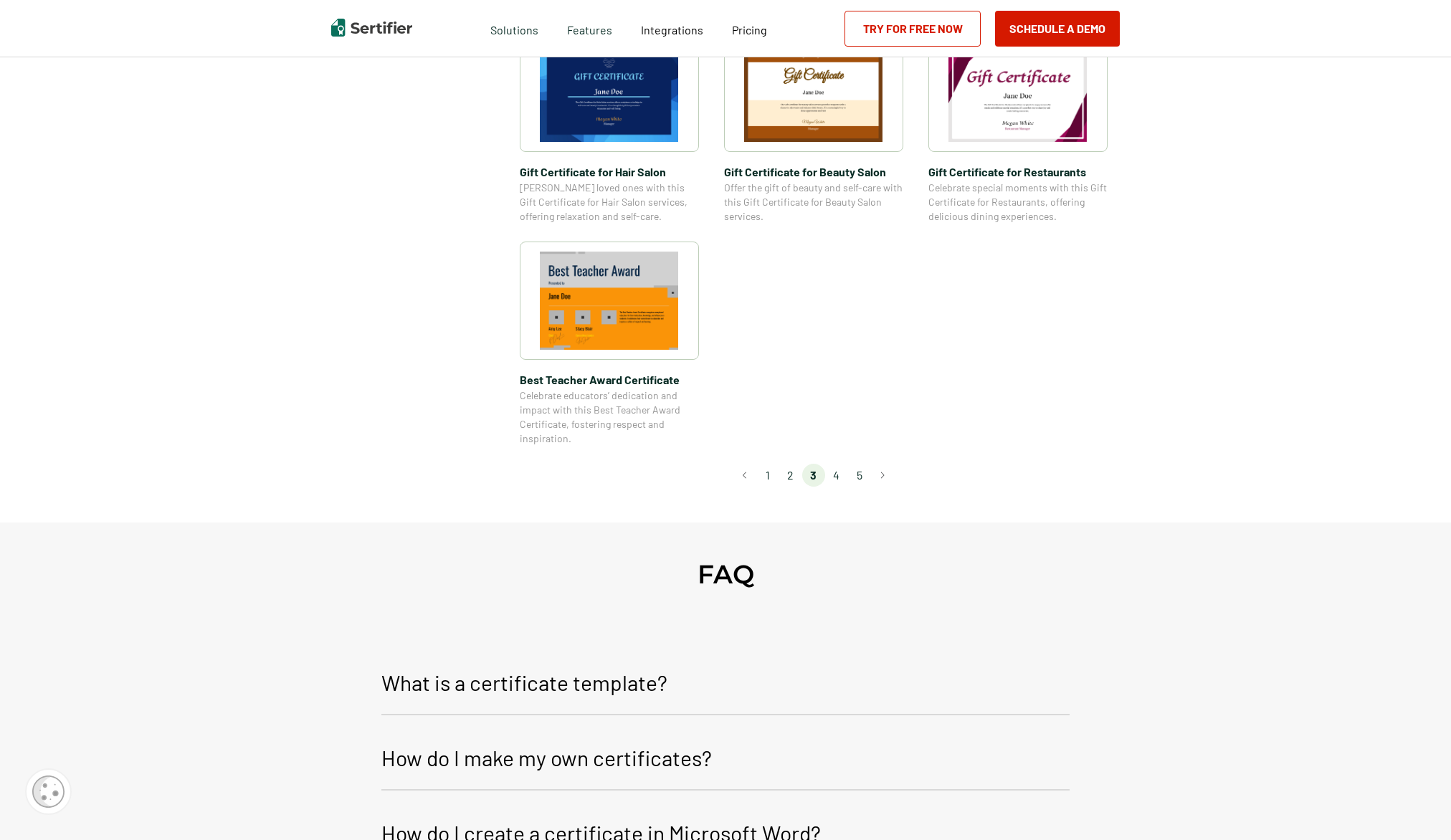
scroll to position [990, 0]
click at [792, 473] on li "2" at bounding box center [790, 475] width 23 height 23
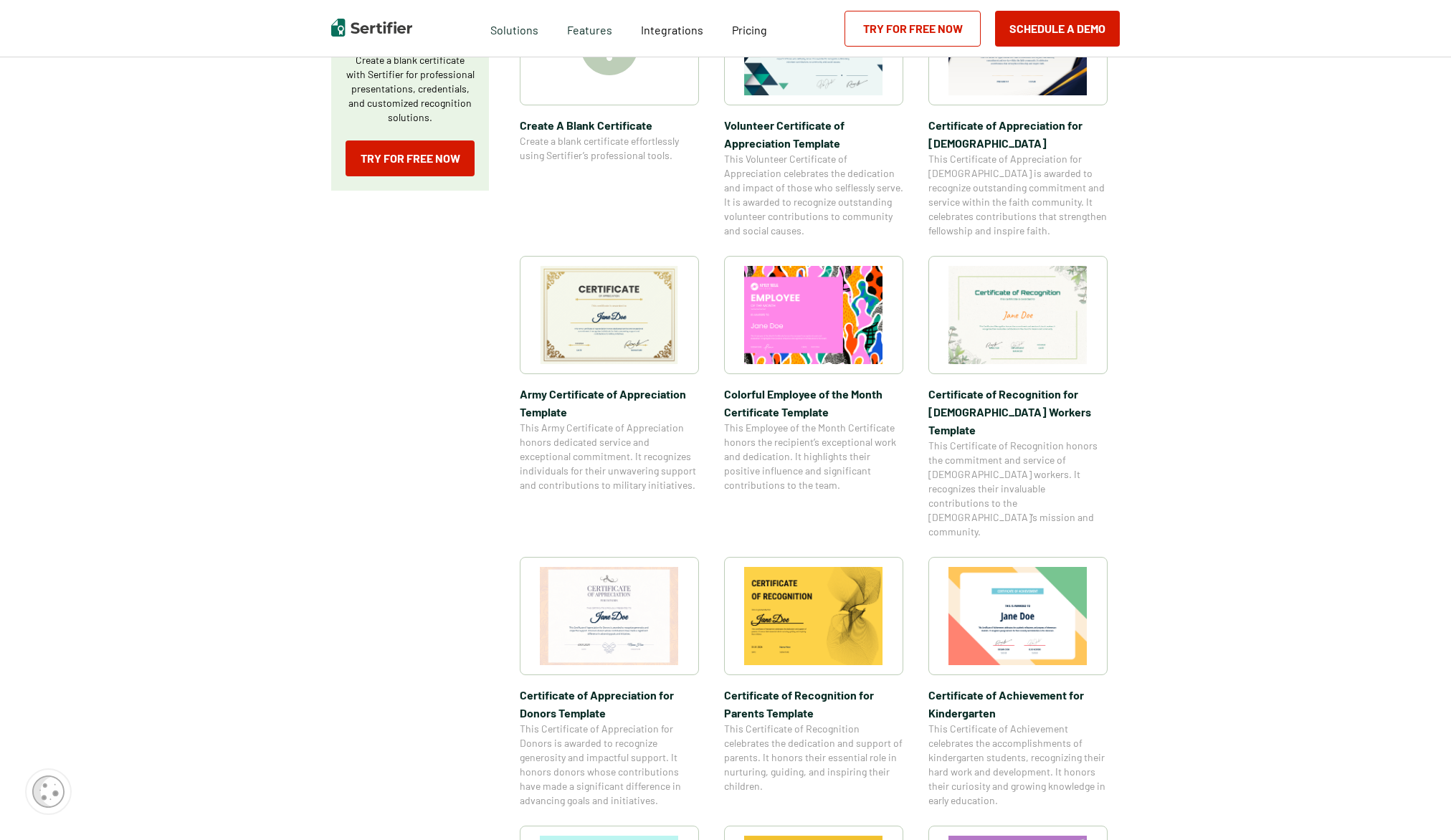
scroll to position [397, 0]
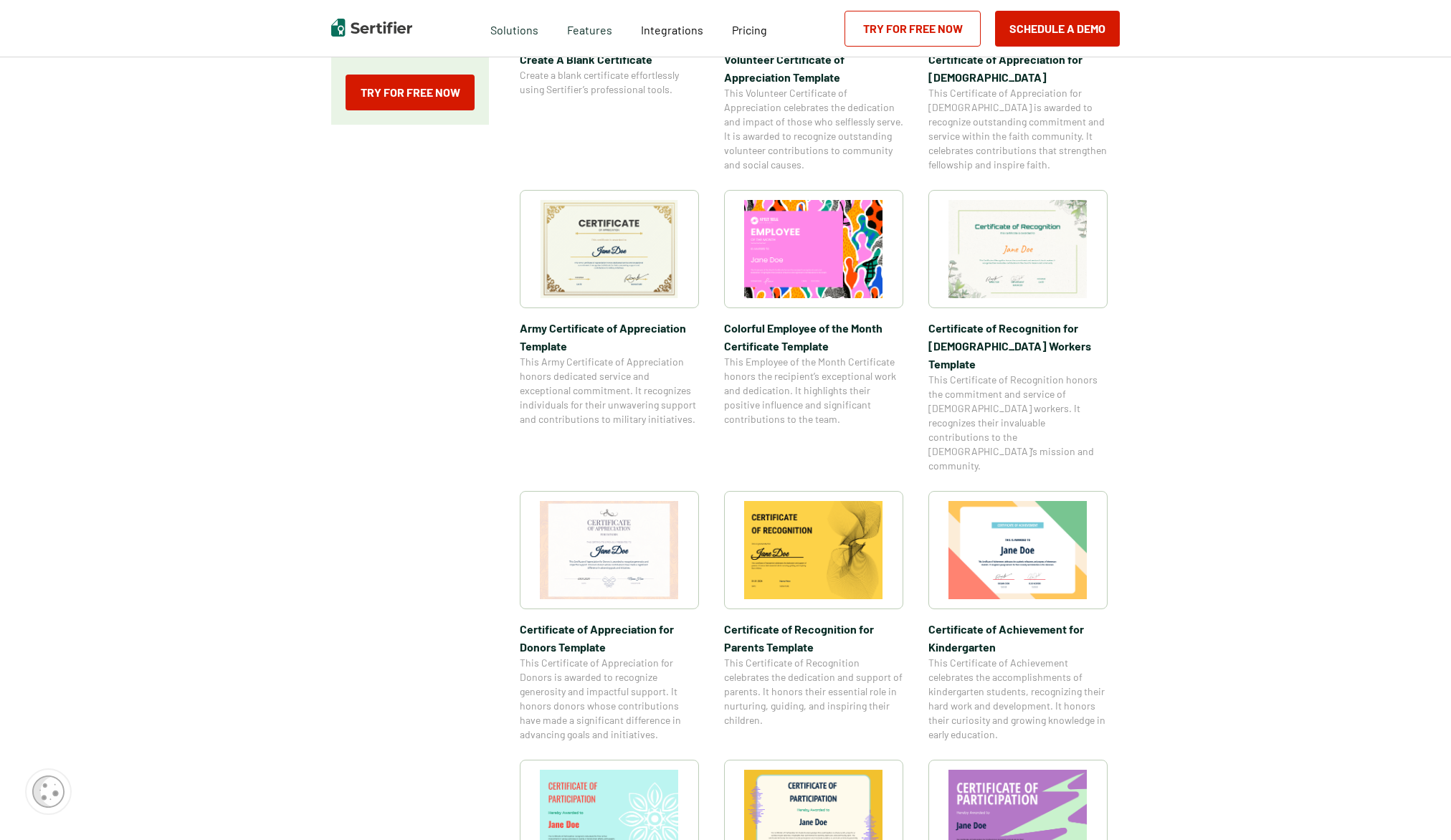
click at [606, 236] on img at bounding box center [609, 248] width 139 height 98
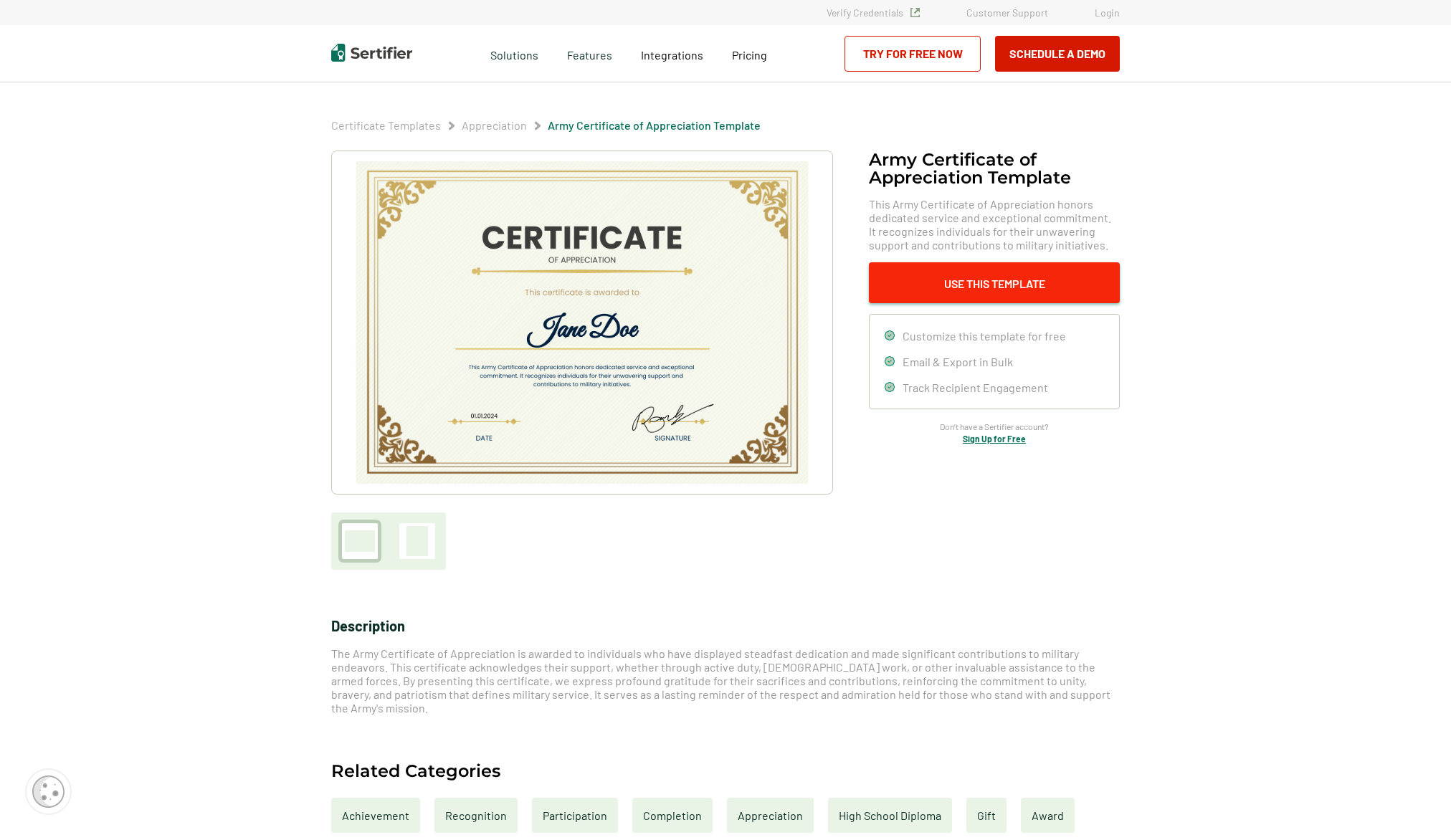
click at [983, 287] on button "Use This Template" at bounding box center [993, 283] width 250 height 41
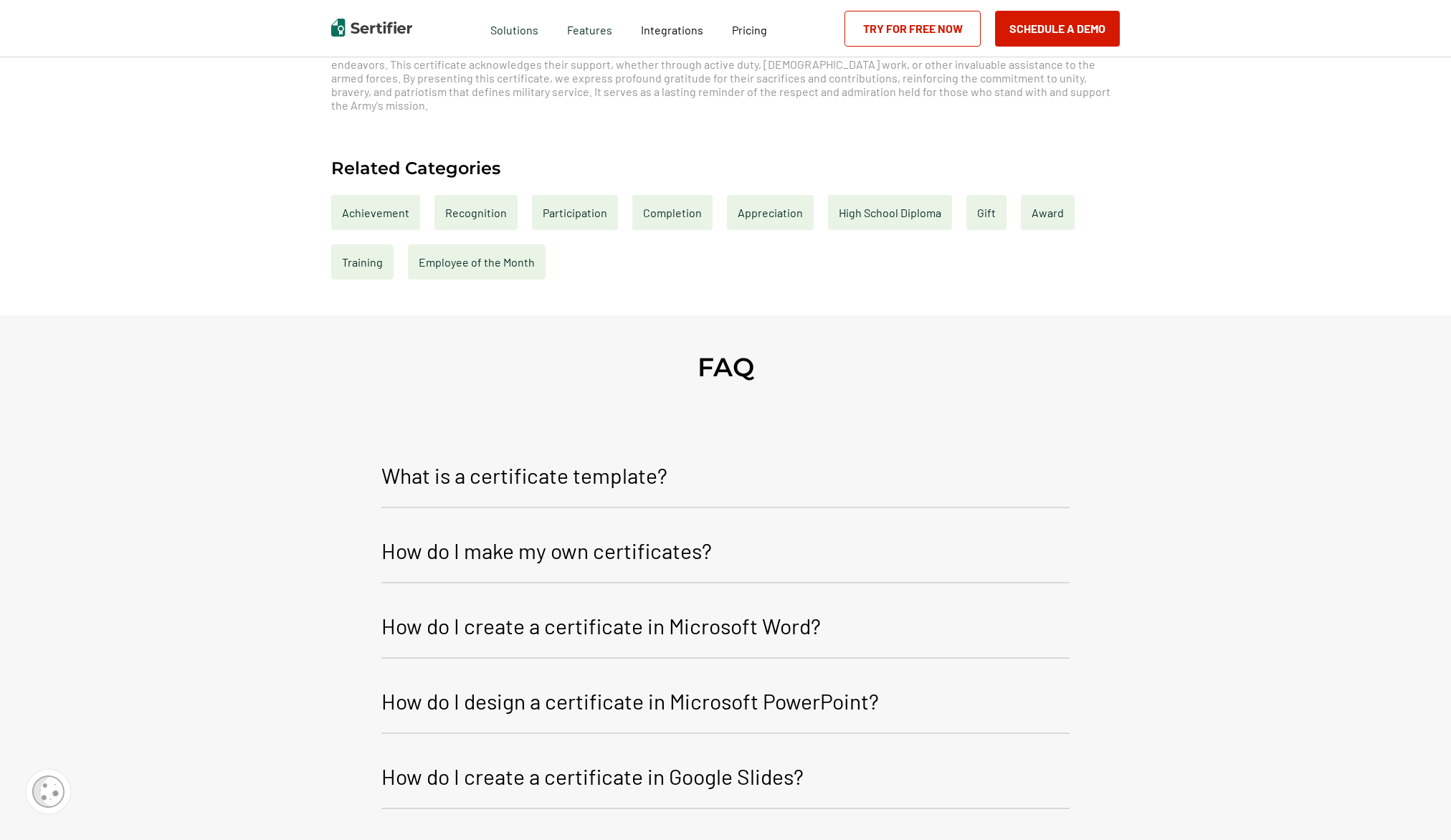
scroll to position [608, 0]
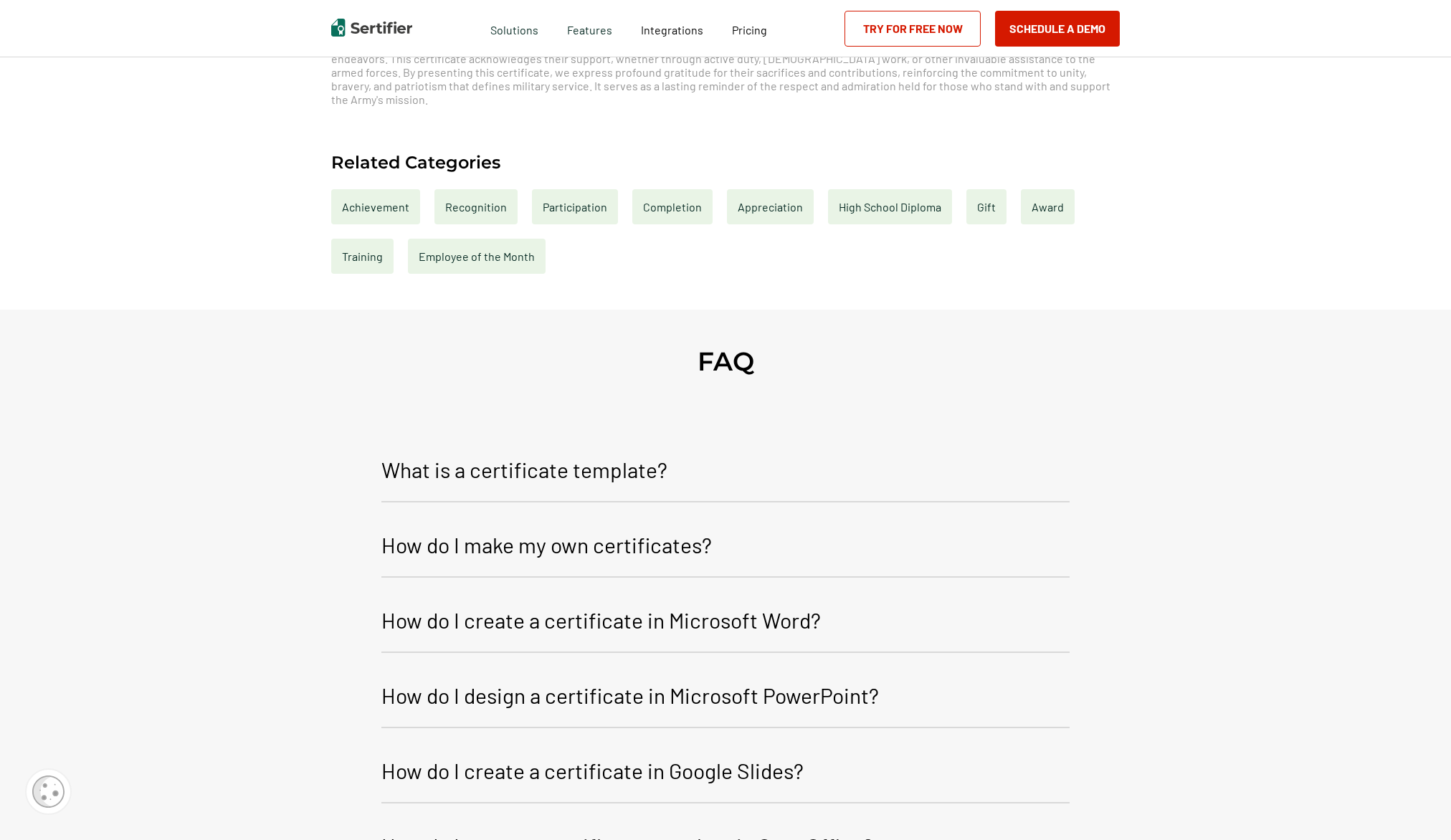
scroll to position [397, 0]
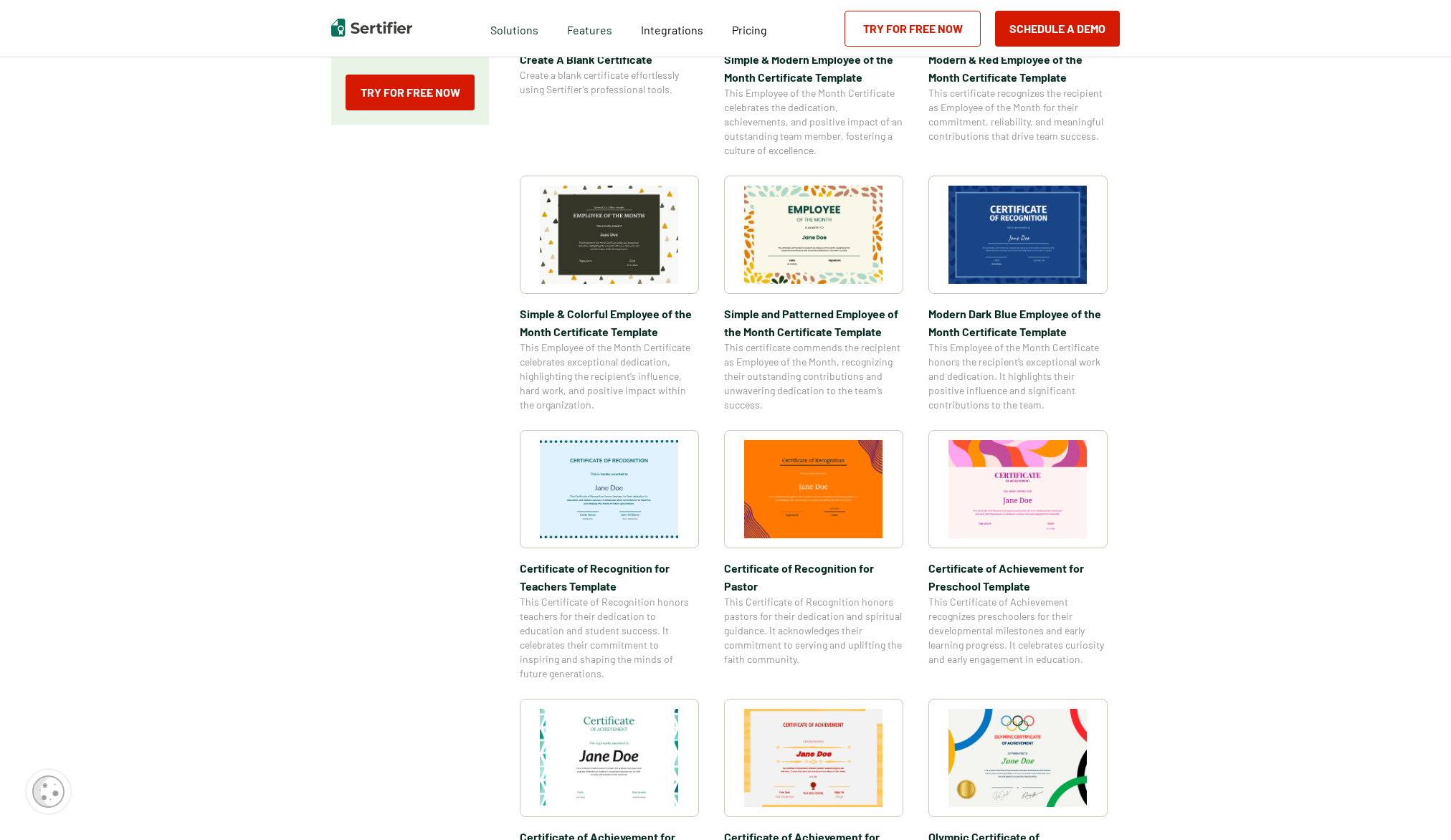
scroll to position [13, 0]
